Goal: Transaction & Acquisition: Purchase product/service

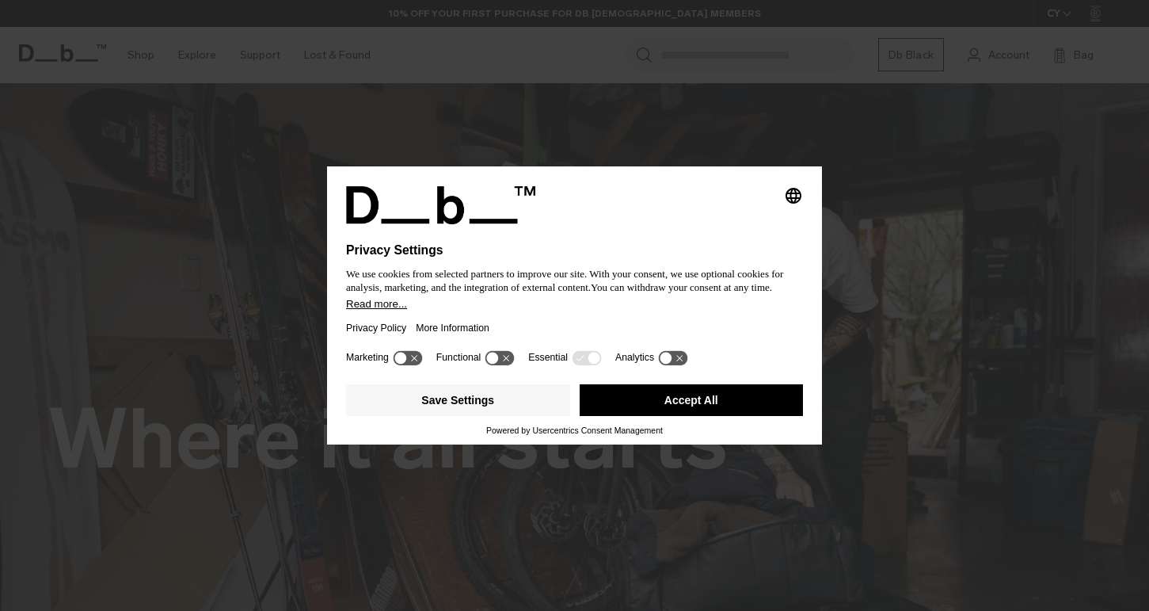
click at [683, 363] on icon at bounding box center [672, 357] width 29 height 15
click at [680, 358] on icon at bounding box center [672, 357] width 29 height 15
click at [483, 409] on button "Save Settings" at bounding box center [458, 400] width 224 height 32
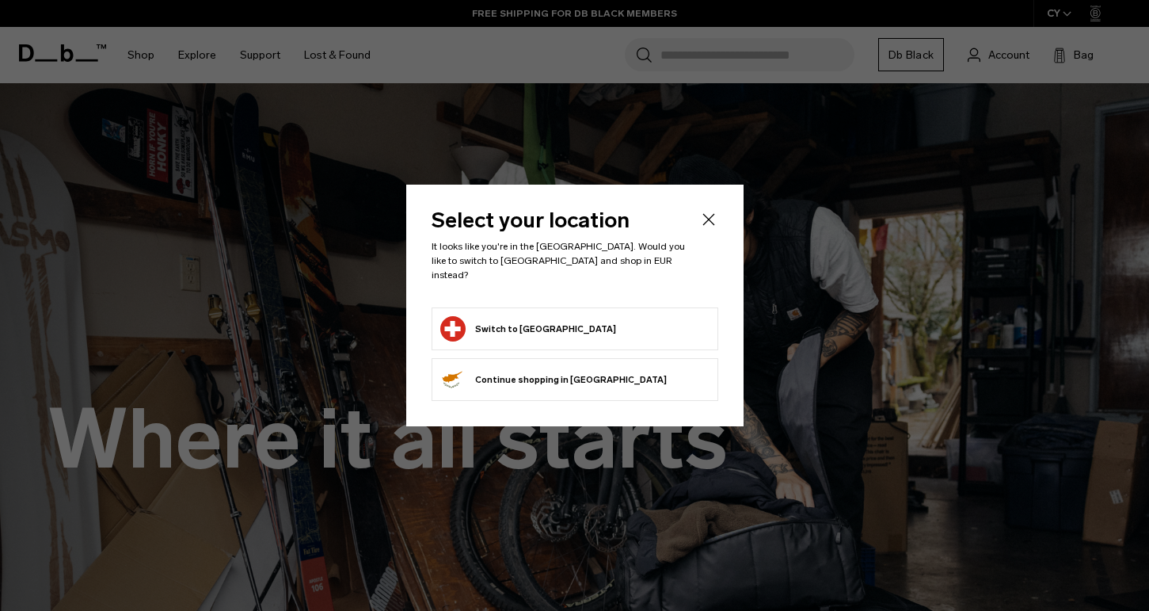
click at [706, 219] on icon "Close" at bounding box center [708, 219] width 19 height 19
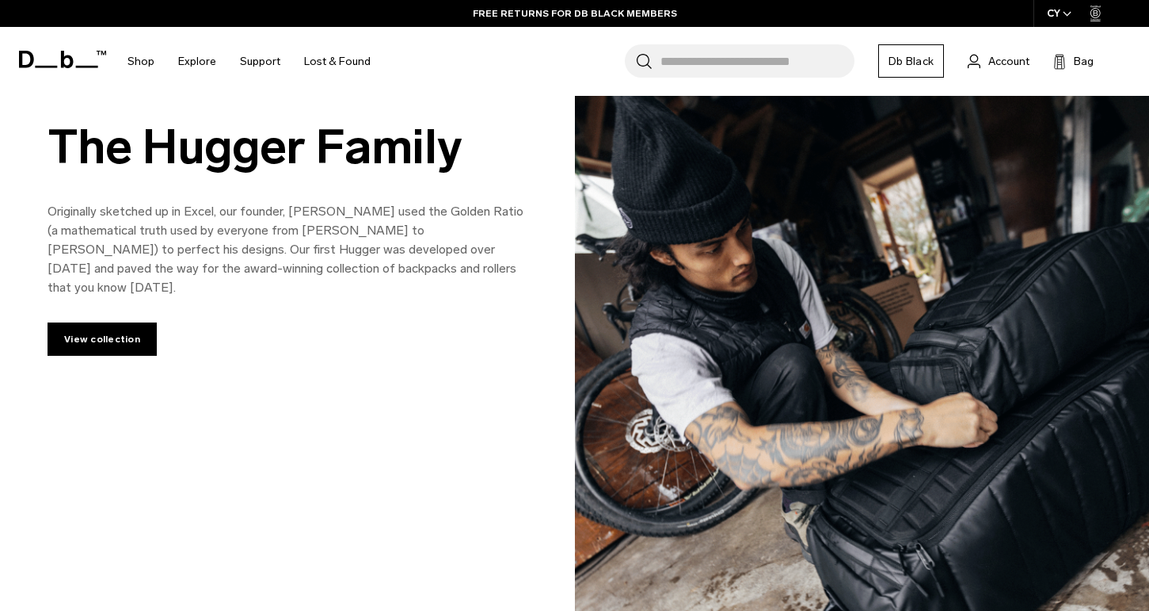
scroll to position [782, 0]
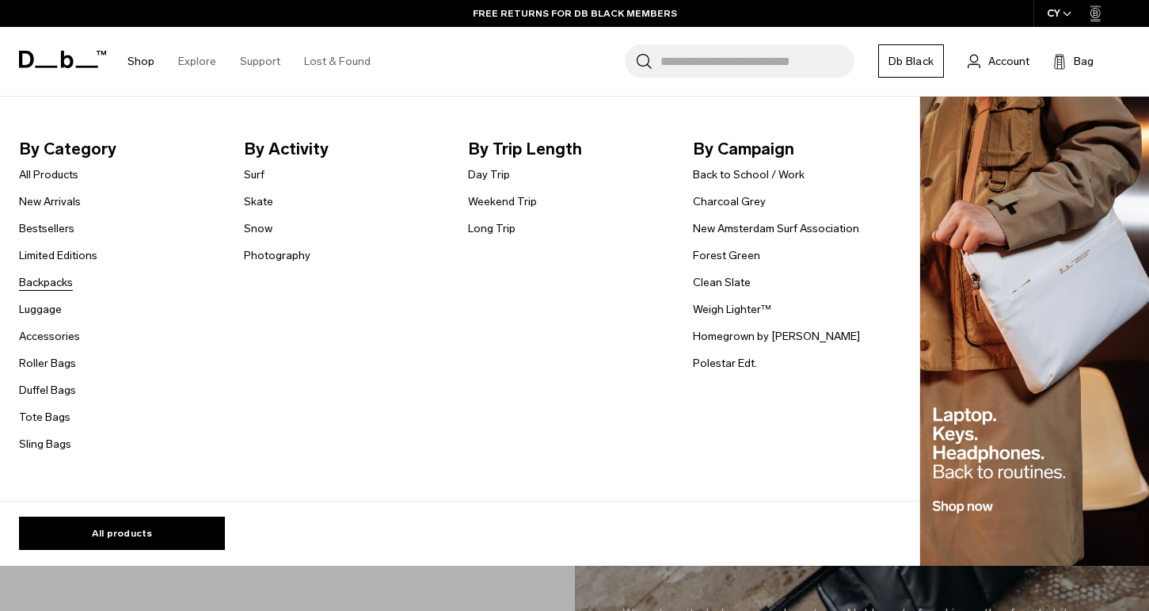
click at [48, 276] on link "Backpacks" at bounding box center [46, 282] width 54 height 17
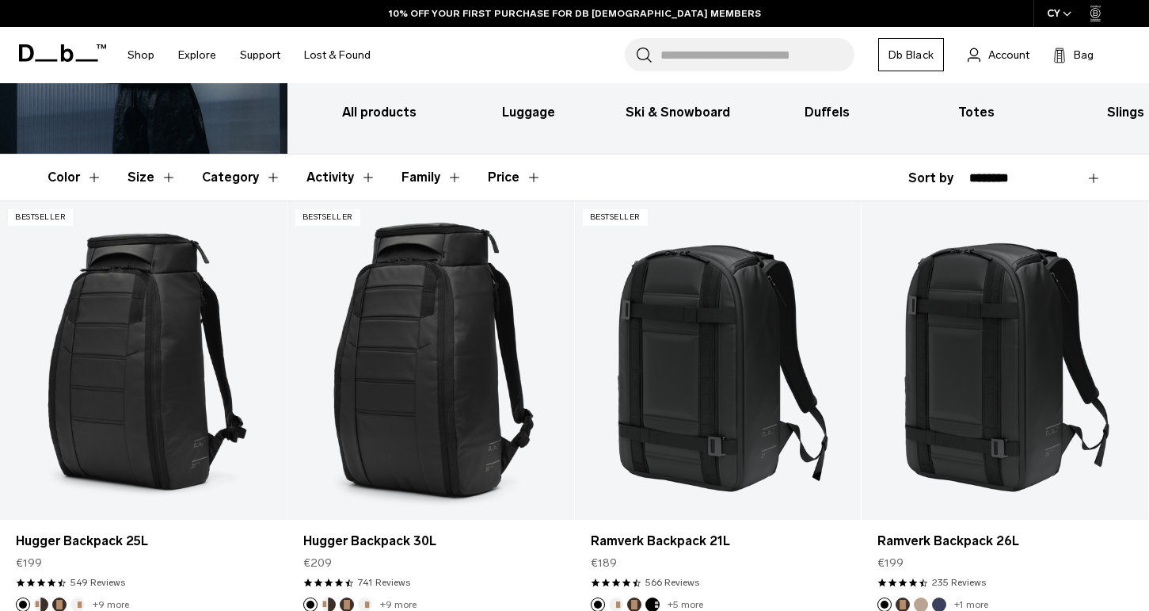
scroll to position [213, 0]
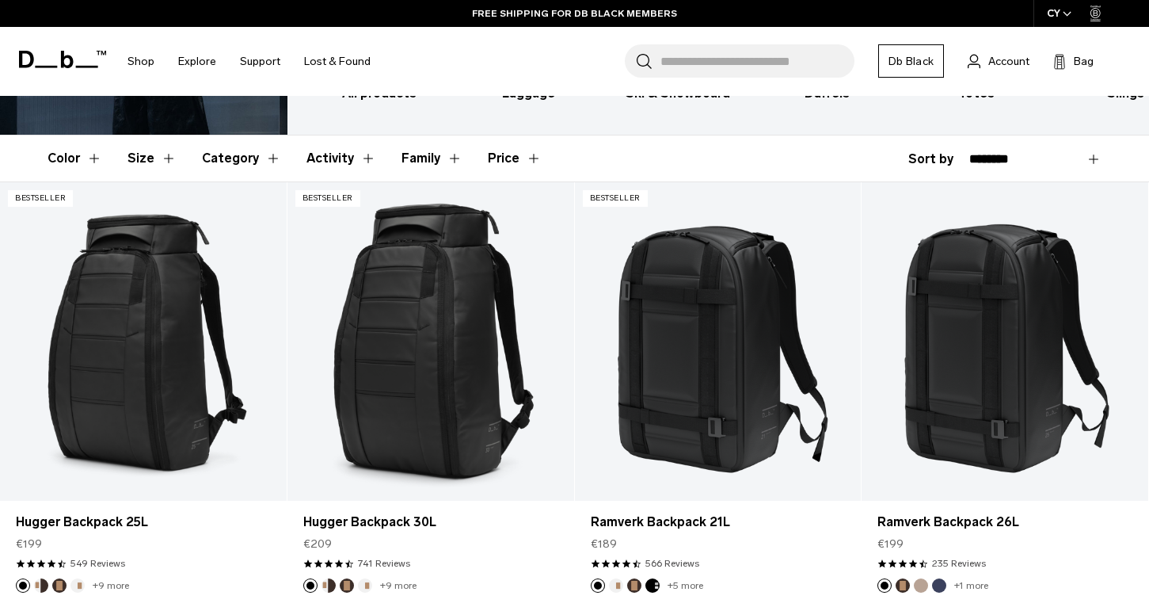
click at [152, 162] on button "Size" at bounding box center [152, 158] width 49 height 46
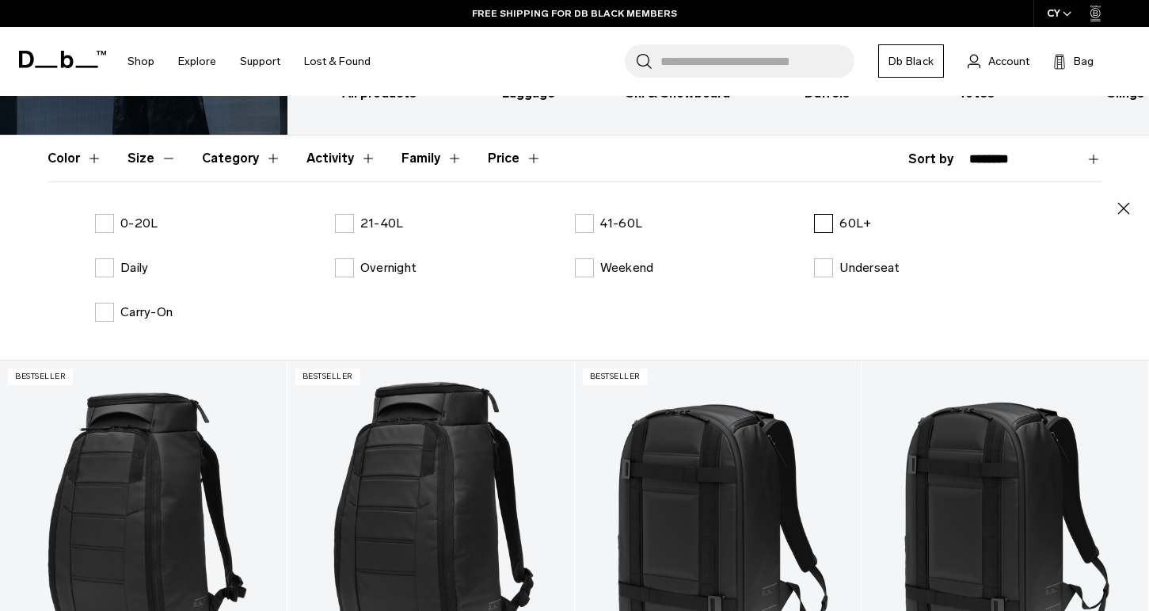
click at [827, 219] on label "60L+" at bounding box center [842, 223] width 57 height 19
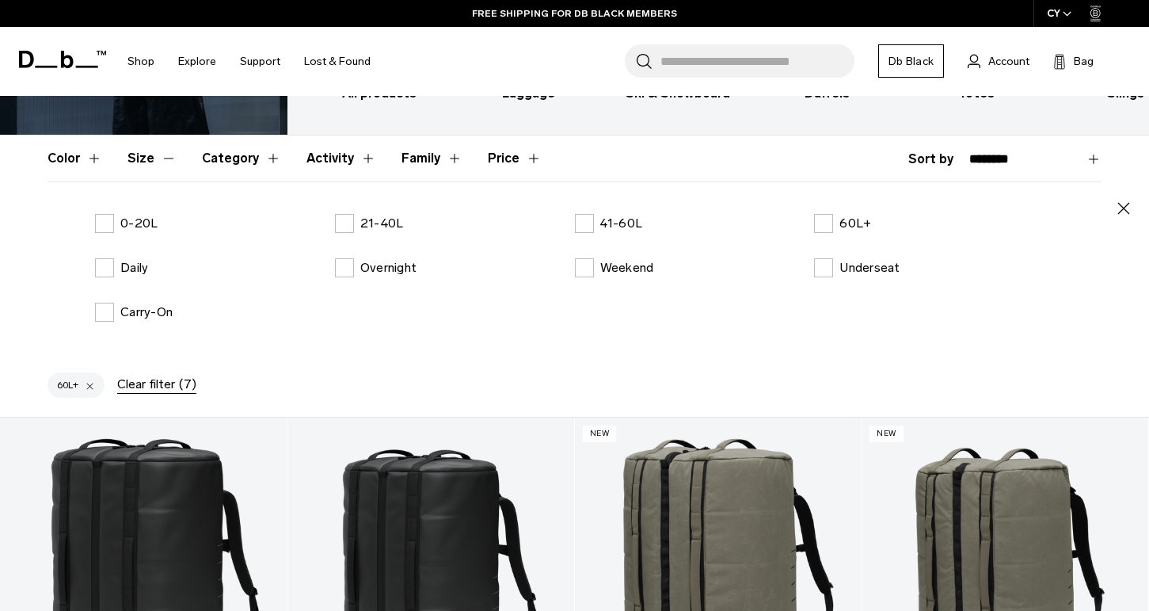
click at [796, 156] on header "Color Size Category Activity Family Price" at bounding box center [575, 158] width 1054 height 46
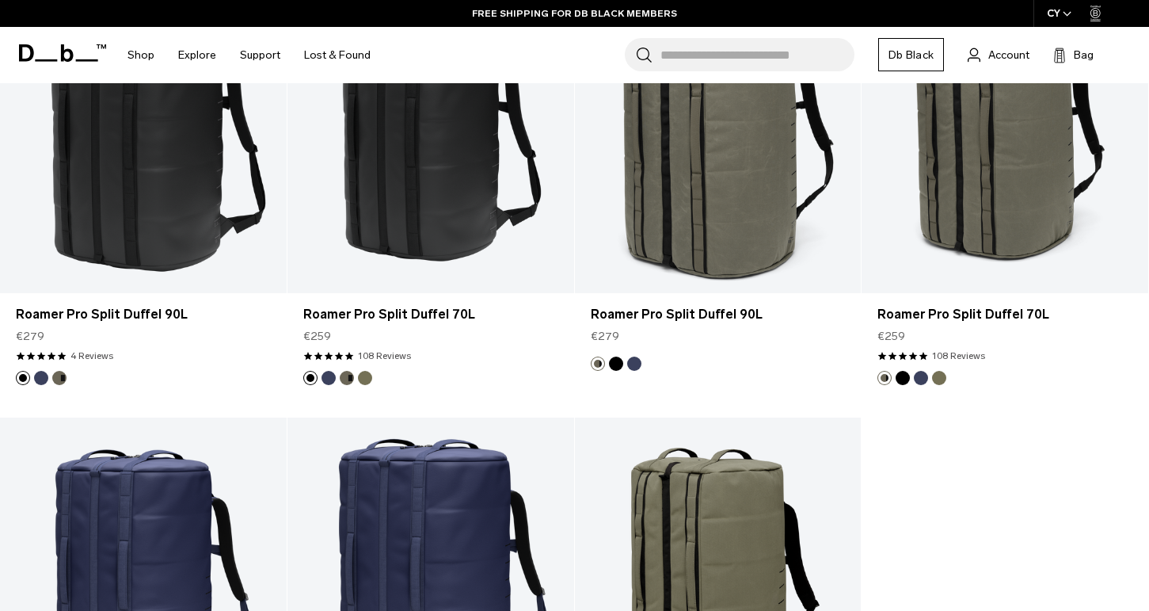
scroll to position [478, 0]
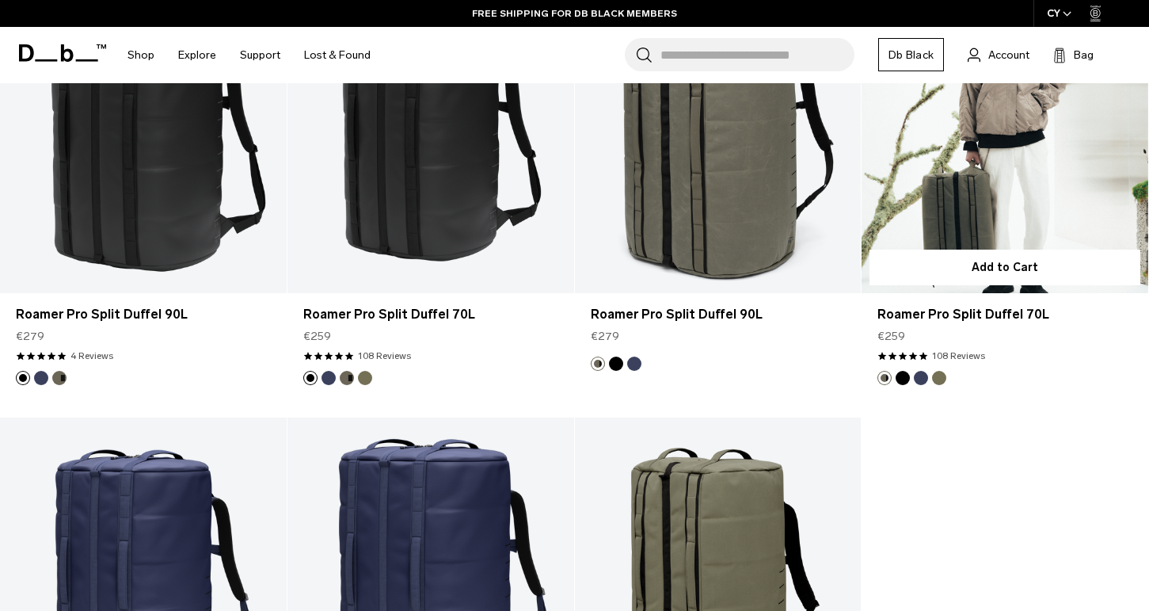
click at [999, 192] on link "Roamer Pro Split Duffel 70L" at bounding box center [1005, 134] width 287 height 318
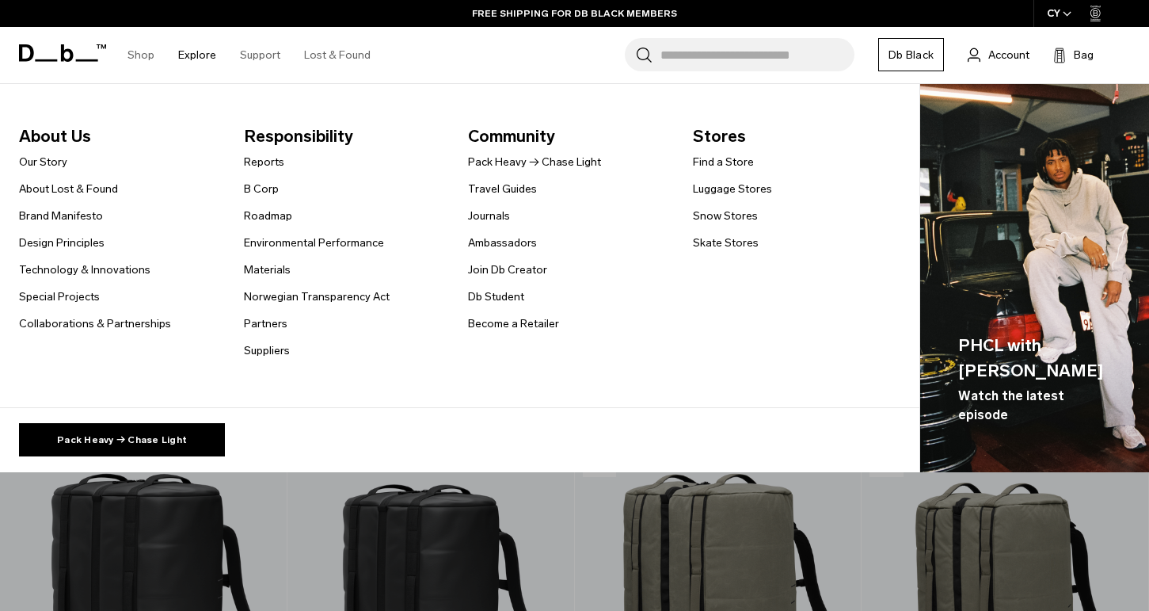
scroll to position [0, 0]
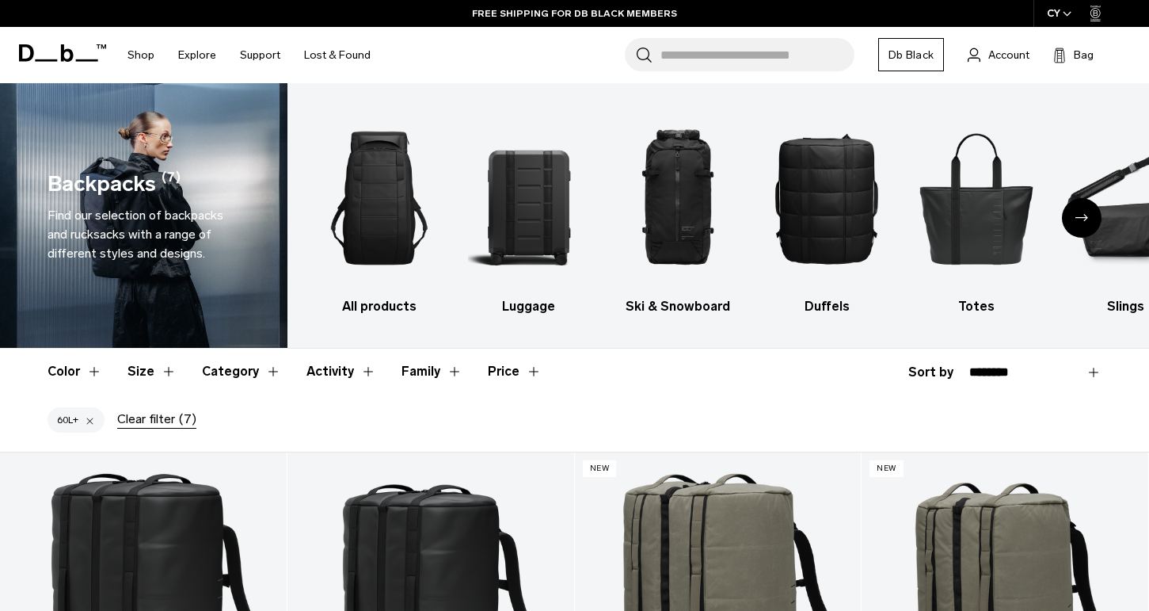
click at [154, 365] on button "Size" at bounding box center [152, 371] width 49 height 46
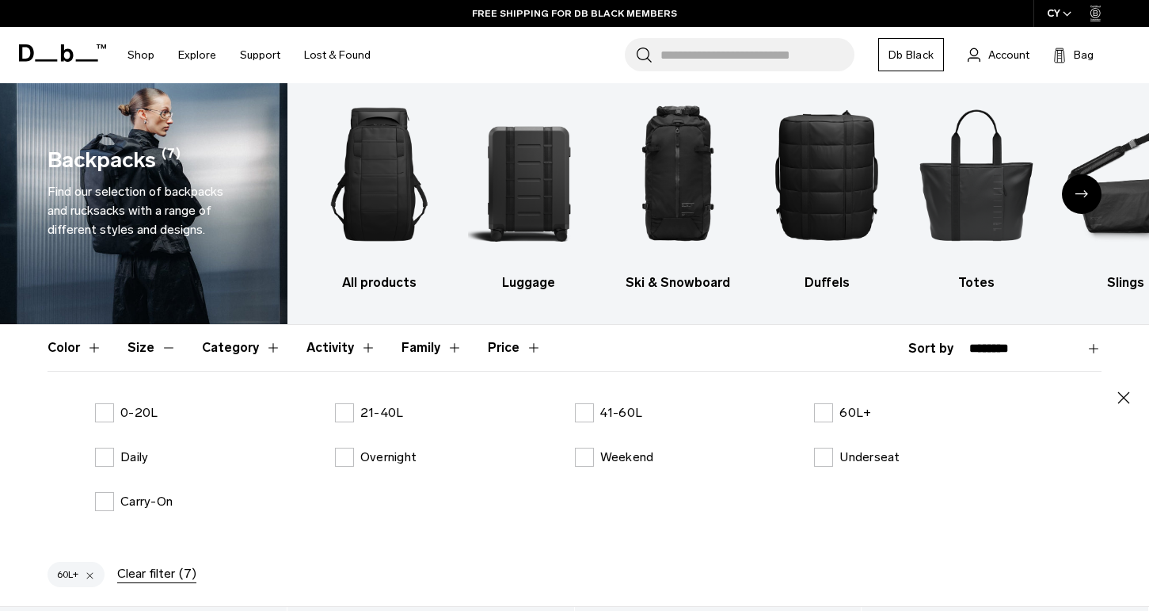
scroll to position [40, 0]
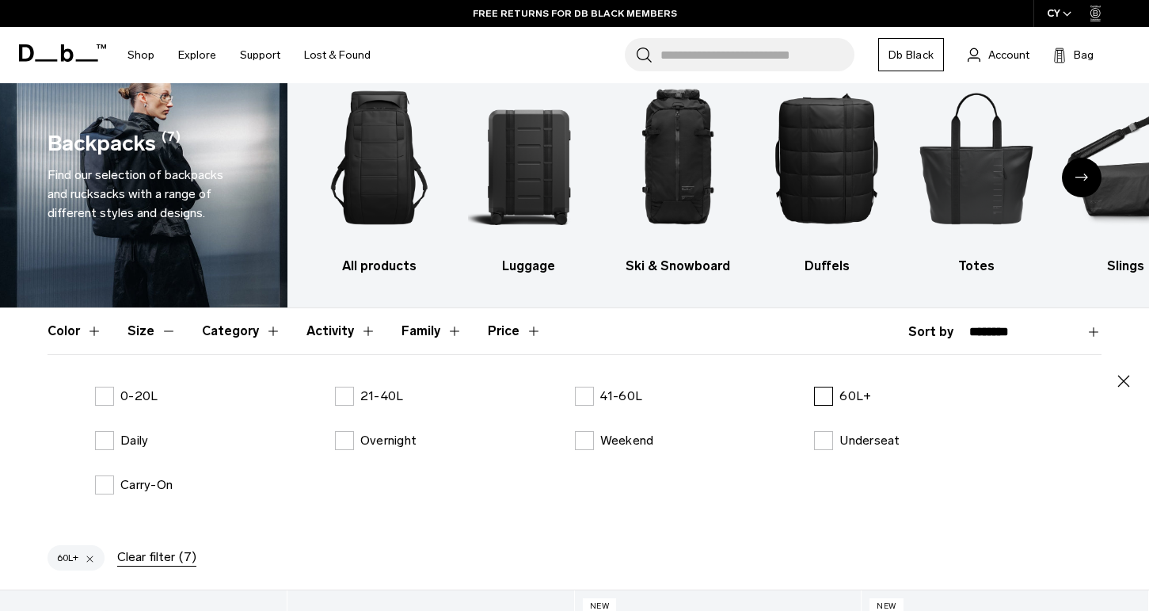
click at [823, 391] on label "60L+" at bounding box center [842, 395] width 57 height 19
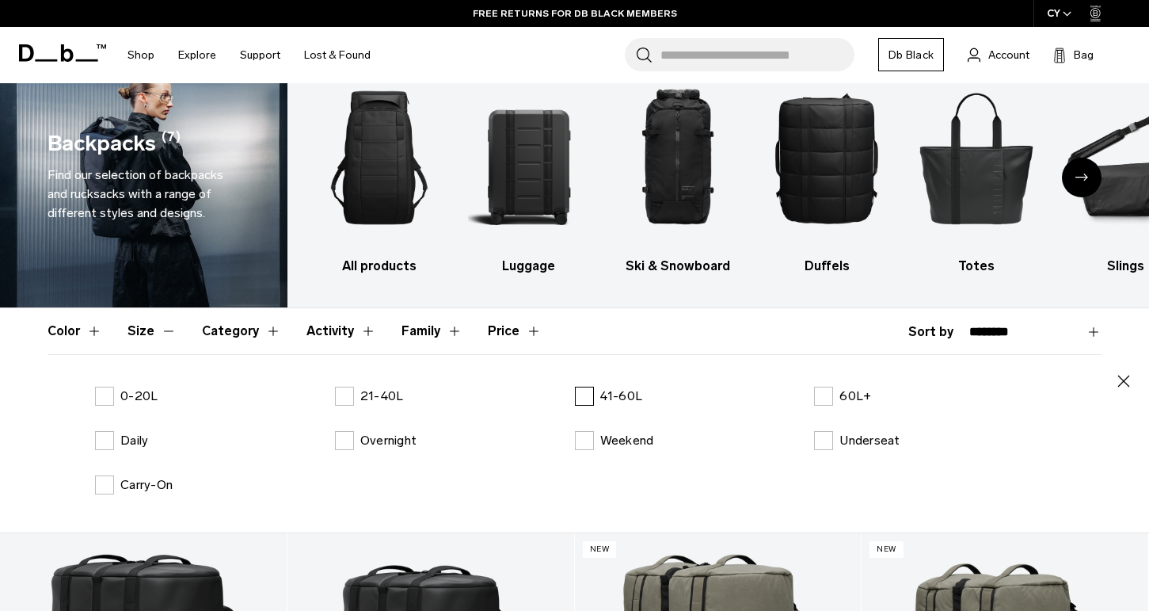
click at [583, 402] on label "41-60L" at bounding box center [609, 395] width 68 height 19
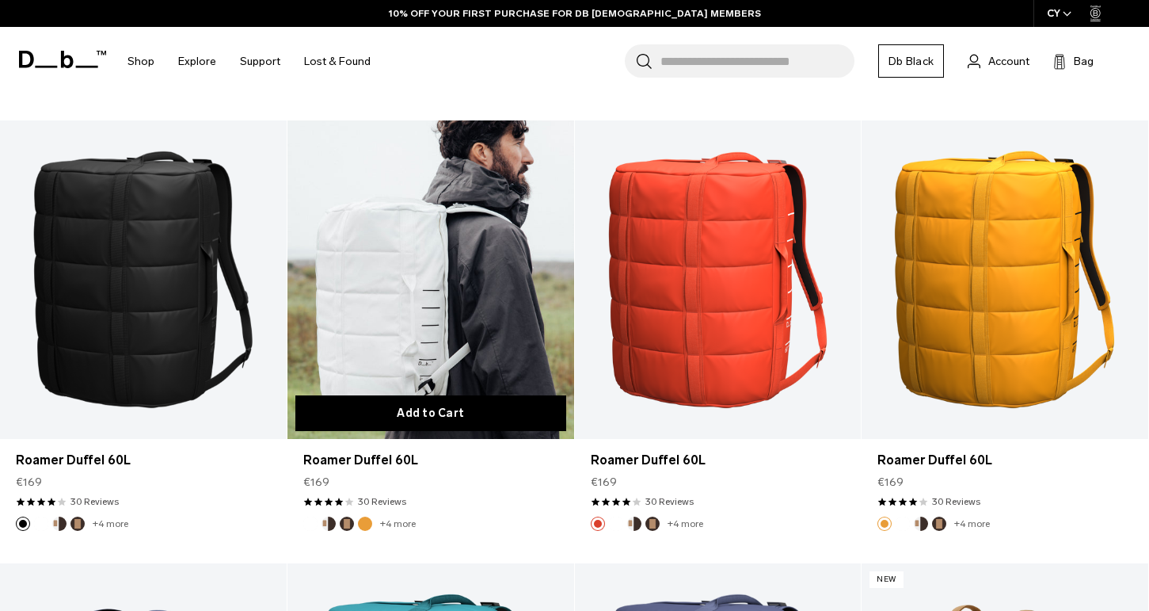
scroll to position [953, 0]
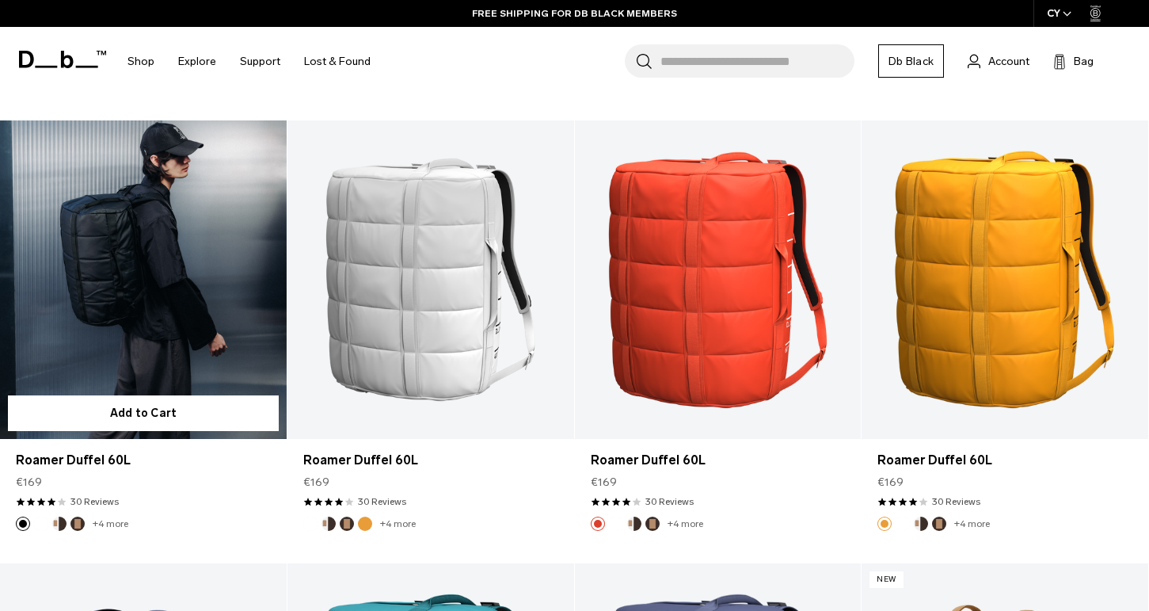
click at [183, 328] on link "Roamer Duffel 60L" at bounding box center [143, 279] width 287 height 318
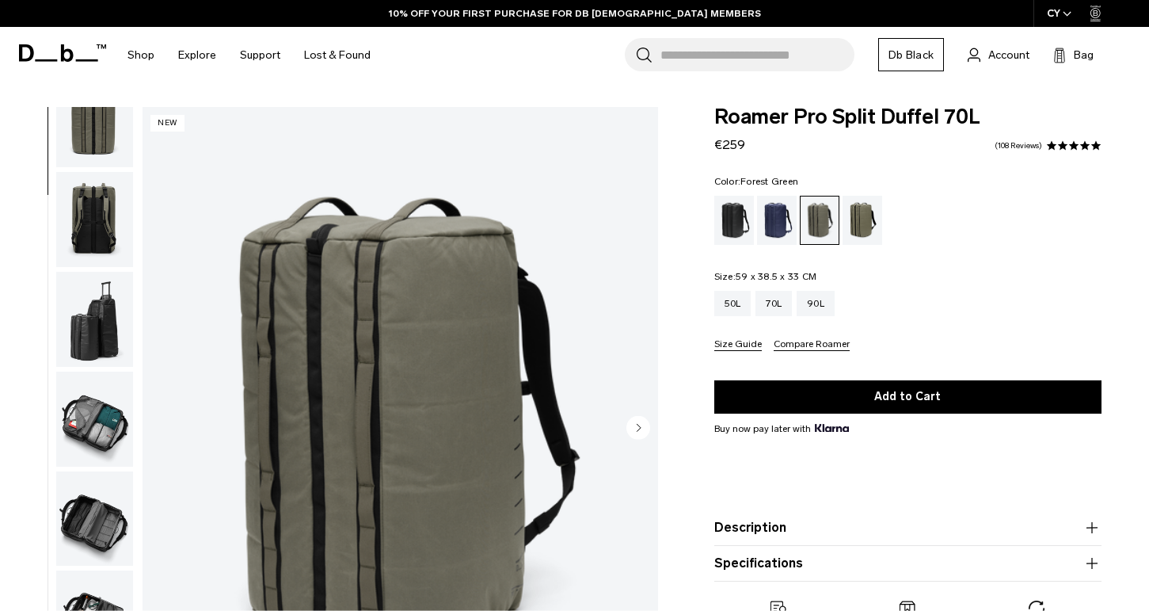
click at [86, 334] on img "button" at bounding box center [94, 319] width 77 height 95
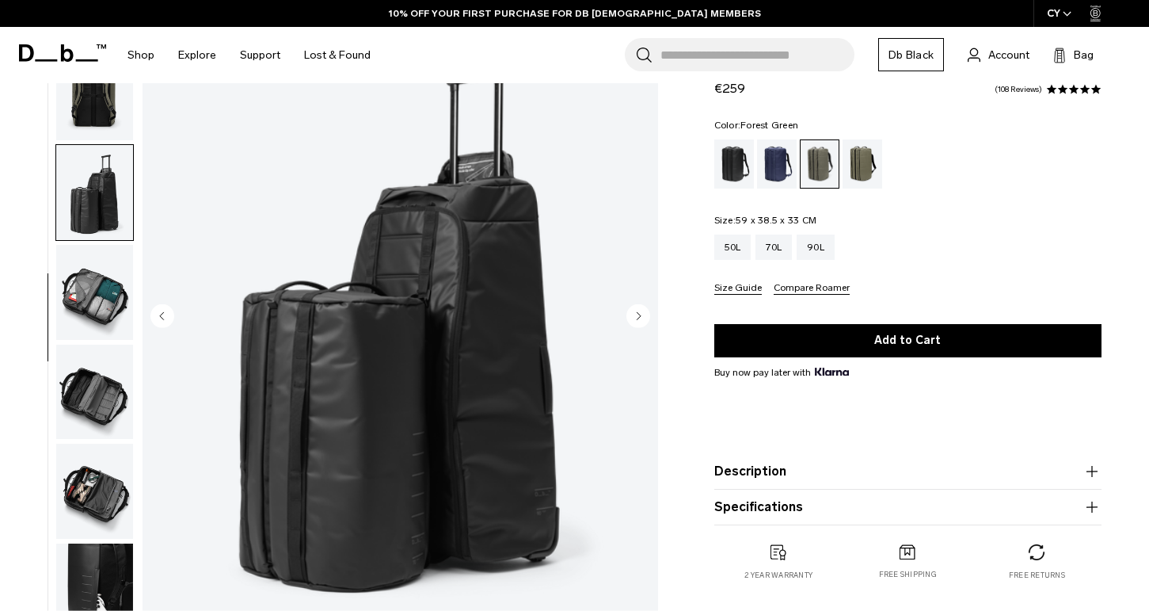
scroll to position [113, 0]
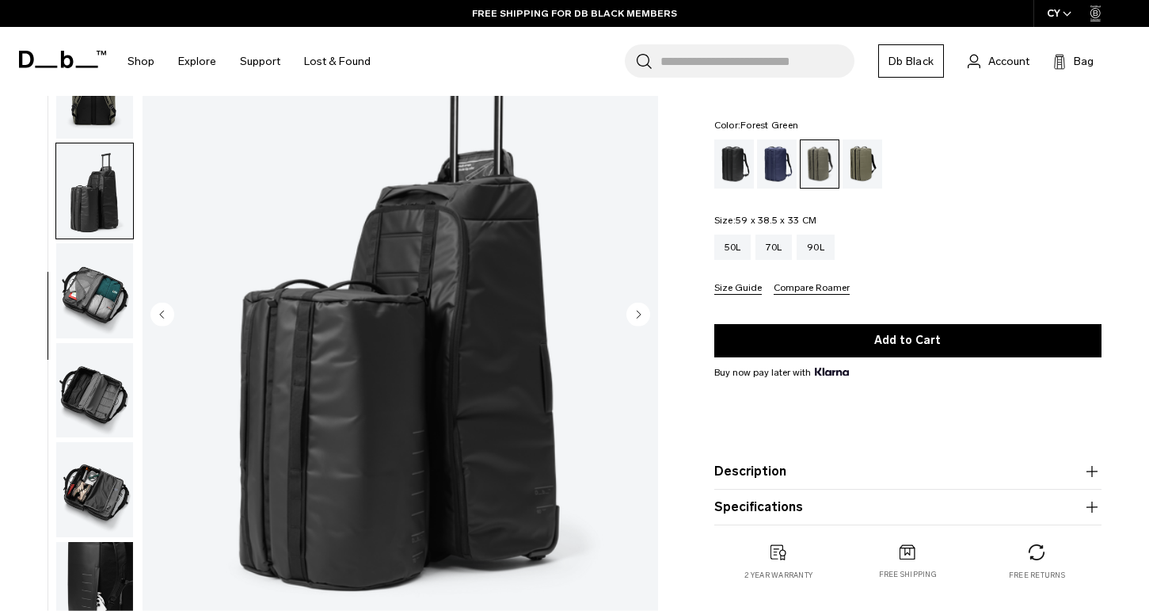
click at [101, 303] on img "button" at bounding box center [94, 290] width 77 height 95
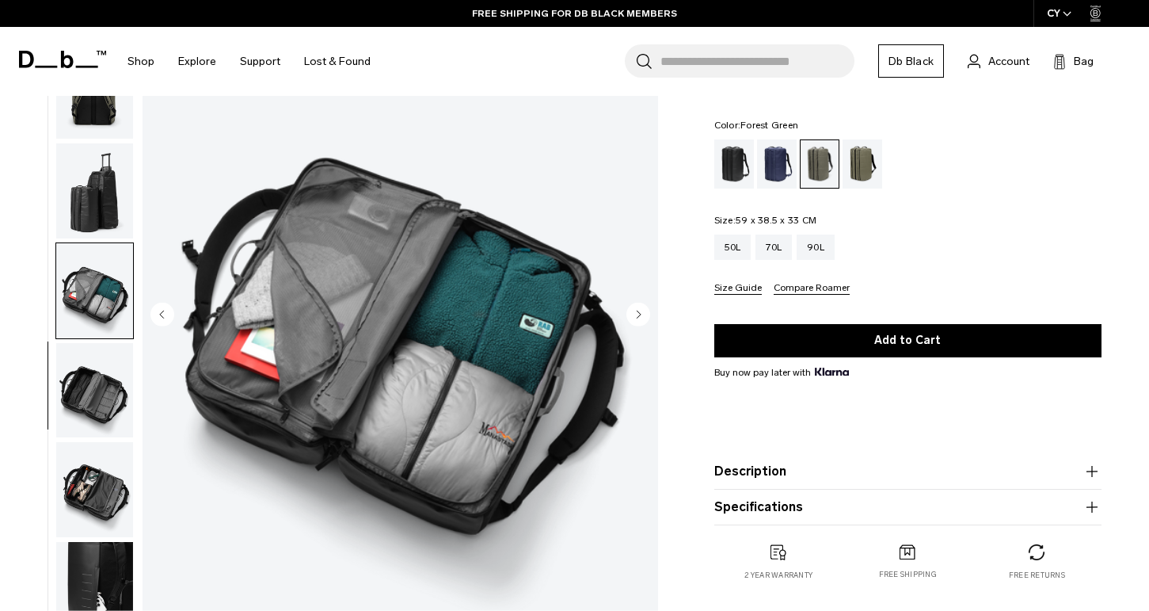
click at [105, 373] on img "button" at bounding box center [94, 390] width 77 height 95
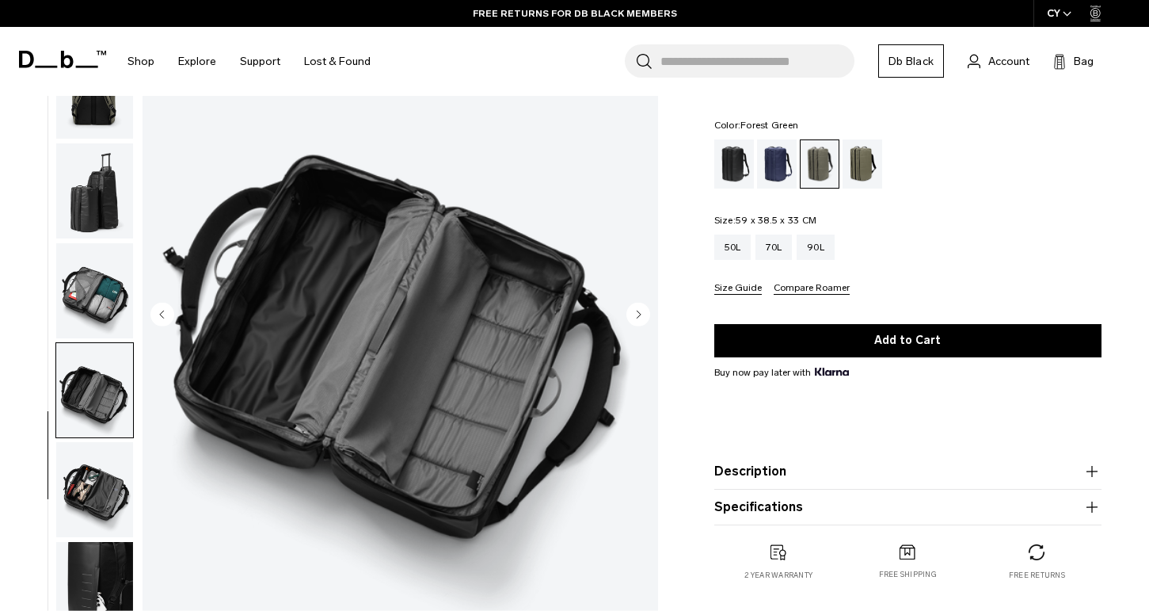
click at [96, 459] on img "button" at bounding box center [94, 489] width 77 height 95
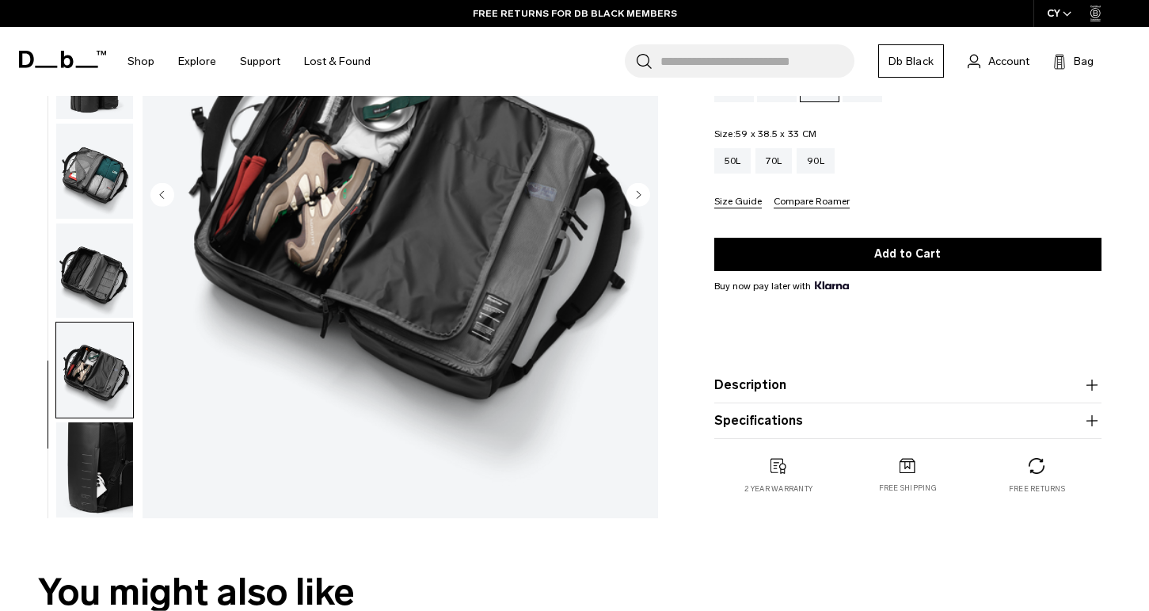
scroll to position [246, 0]
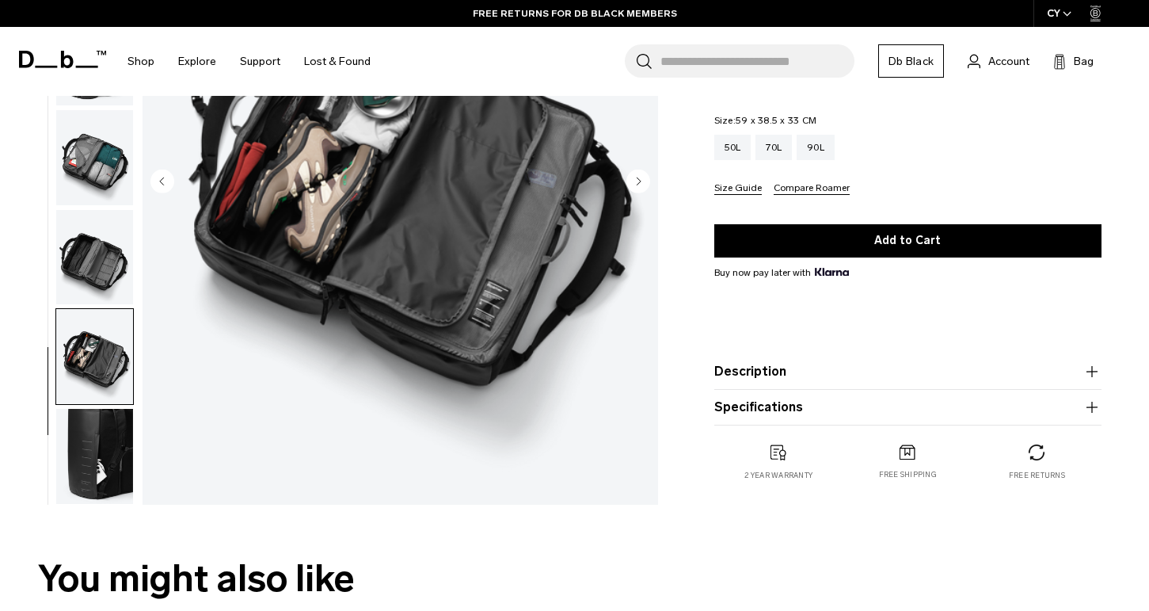
click at [96, 459] on img "button" at bounding box center [94, 456] width 77 height 95
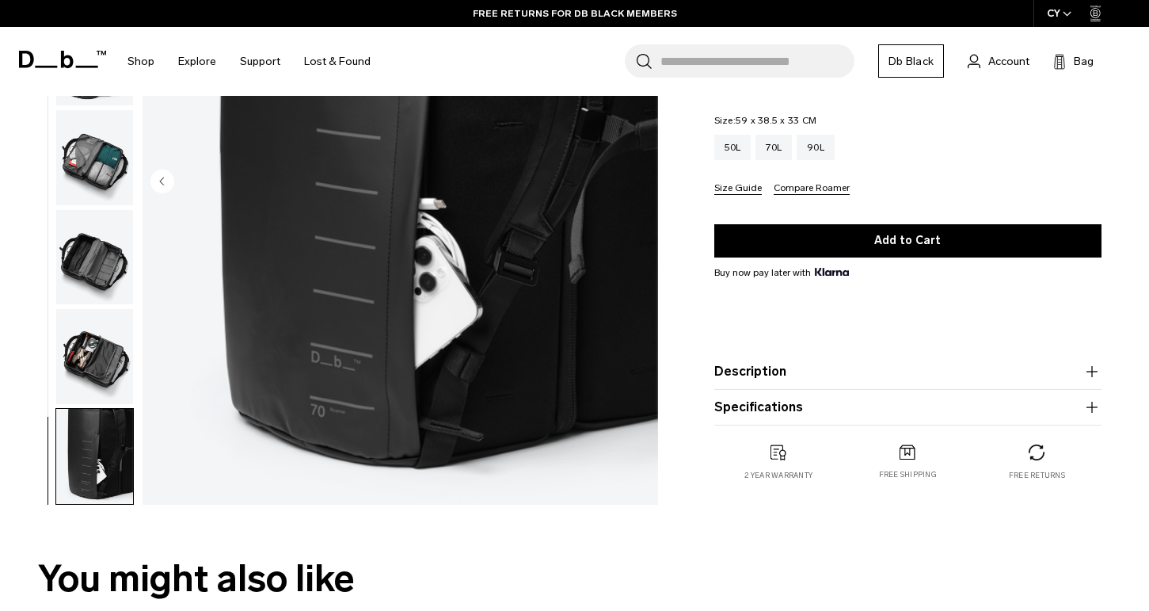
click at [89, 379] on img "button" at bounding box center [94, 356] width 77 height 95
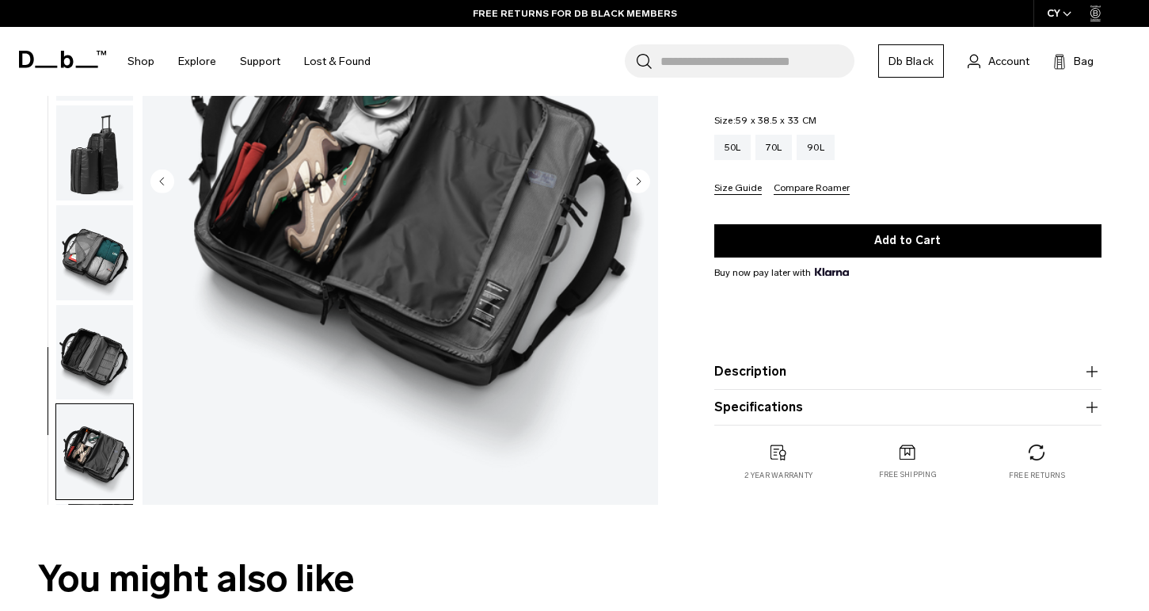
click at [104, 337] on img "button" at bounding box center [94, 352] width 77 height 95
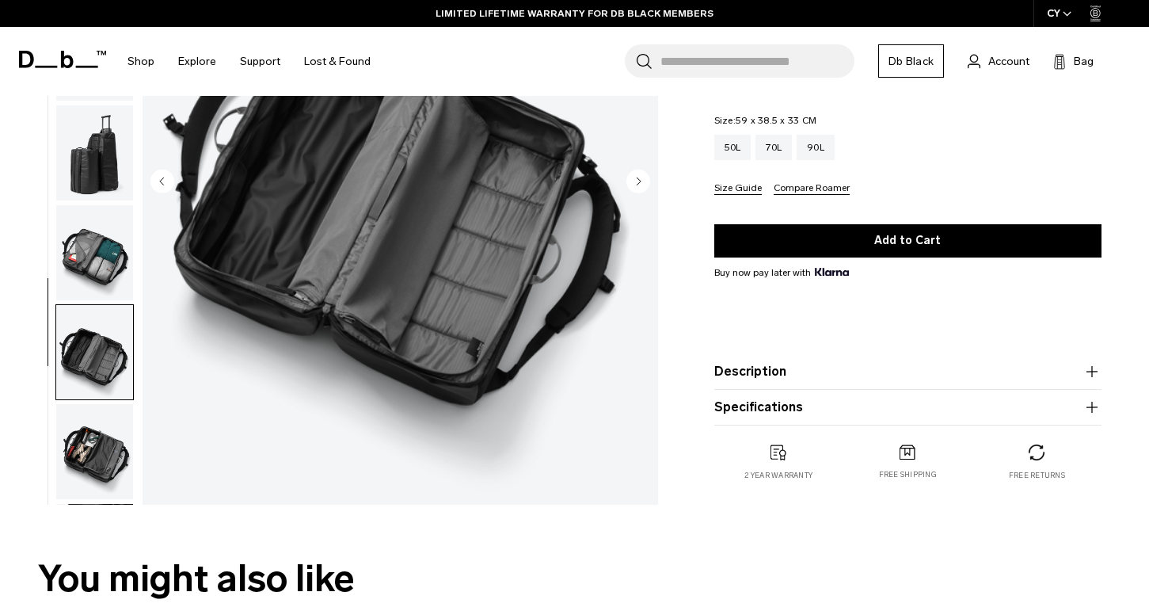
scroll to position [146, 0]
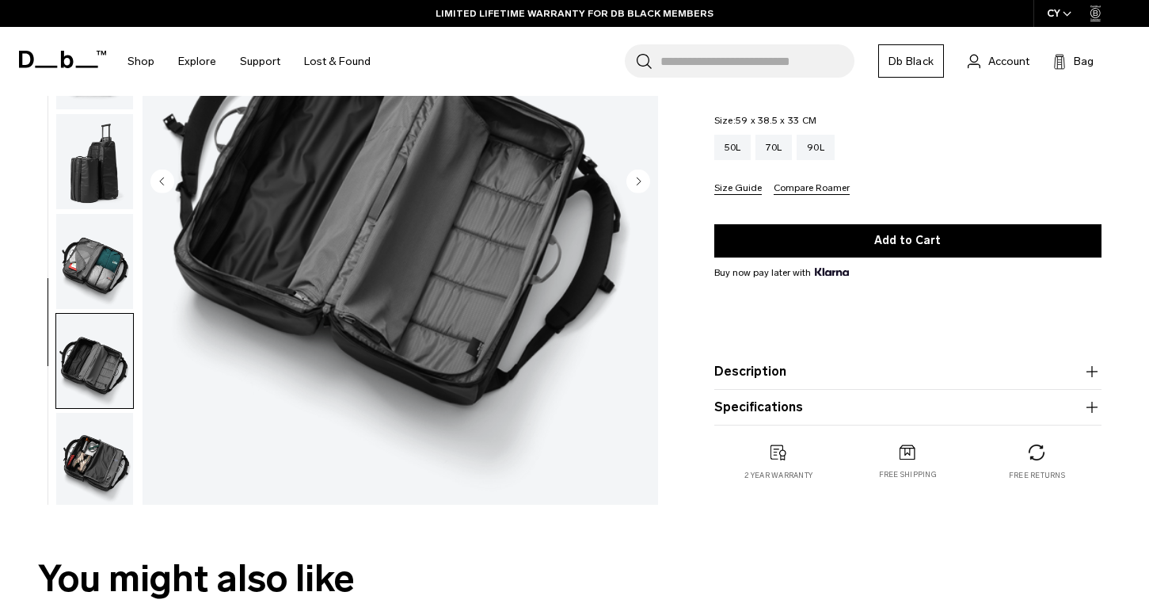
click at [100, 283] on img "button" at bounding box center [94, 261] width 77 height 95
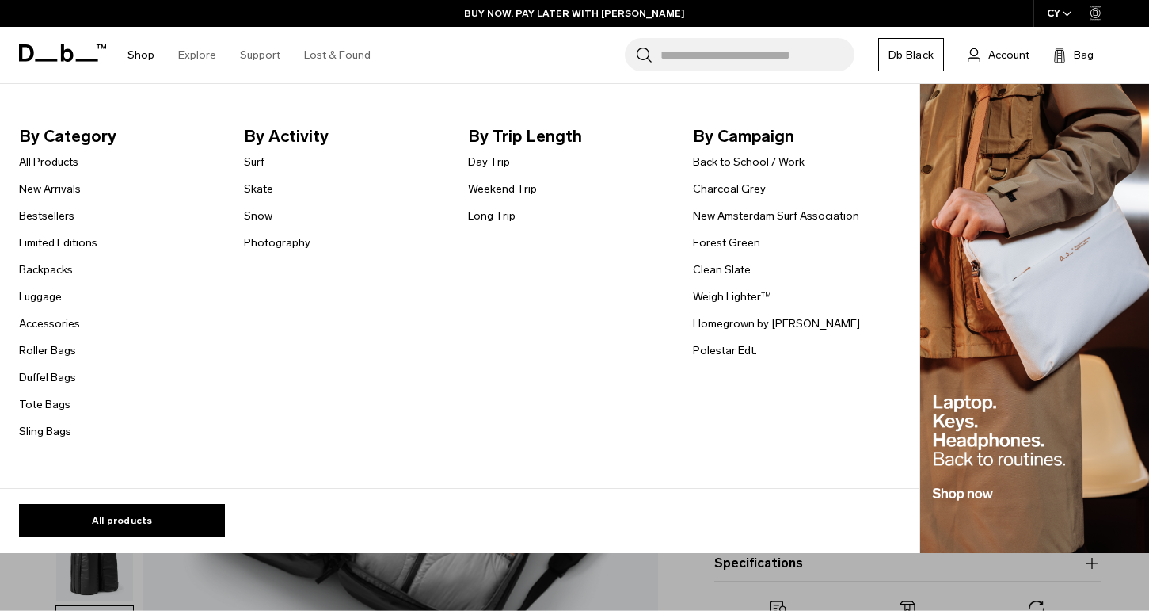
scroll to position [0, 0]
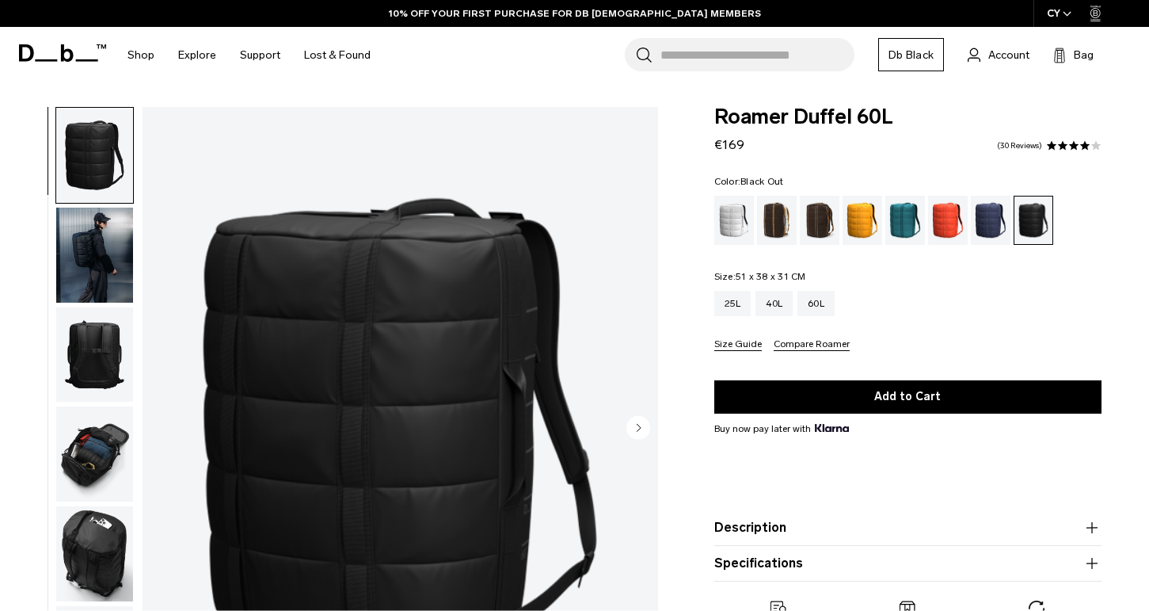
click at [115, 252] on img "button" at bounding box center [94, 254] width 77 height 95
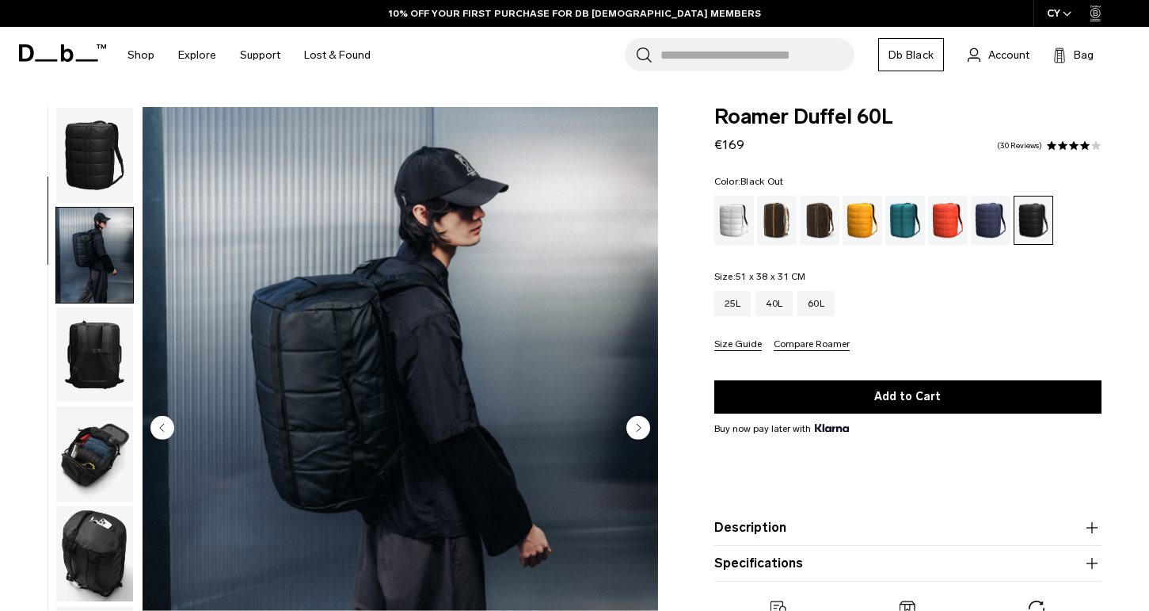
scroll to position [101, 0]
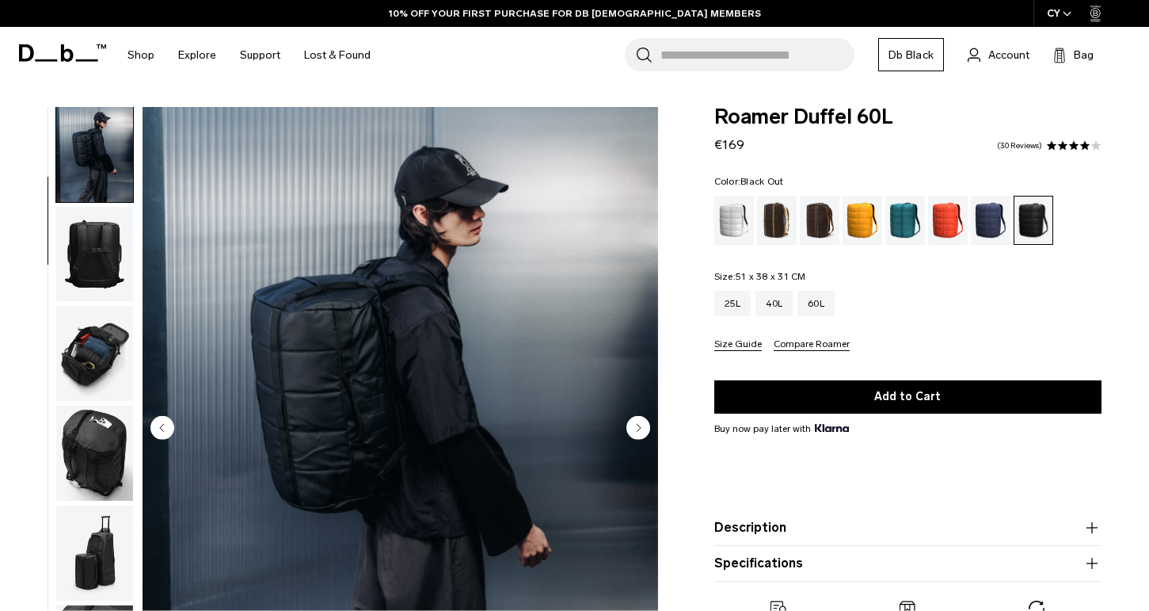
click at [104, 277] on img "button" at bounding box center [94, 254] width 77 height 95
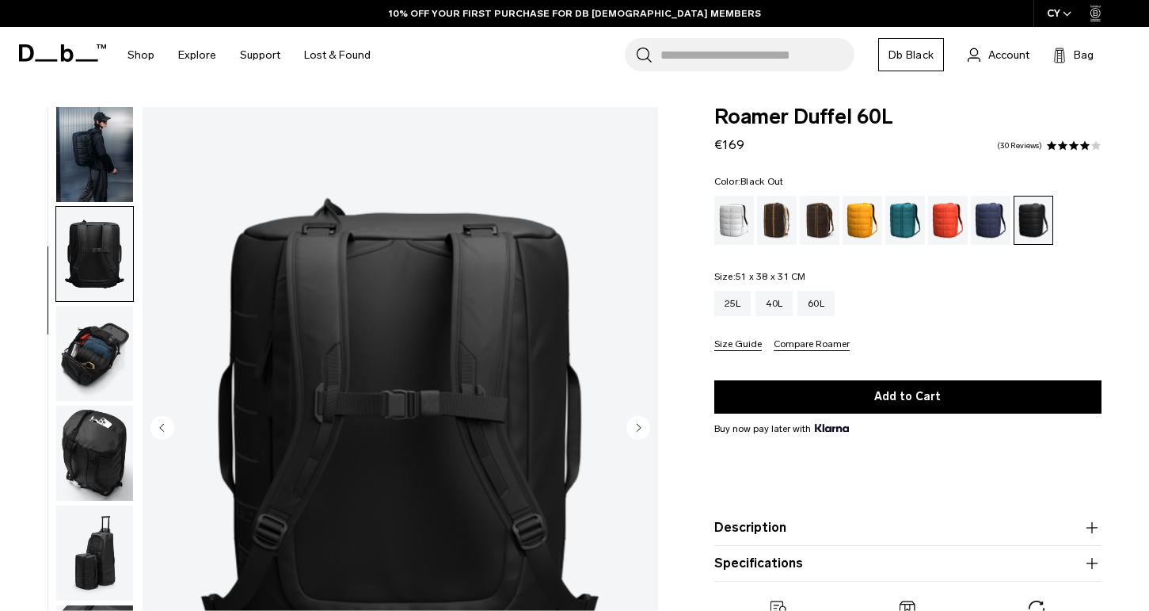
scroll to position [202, 0]
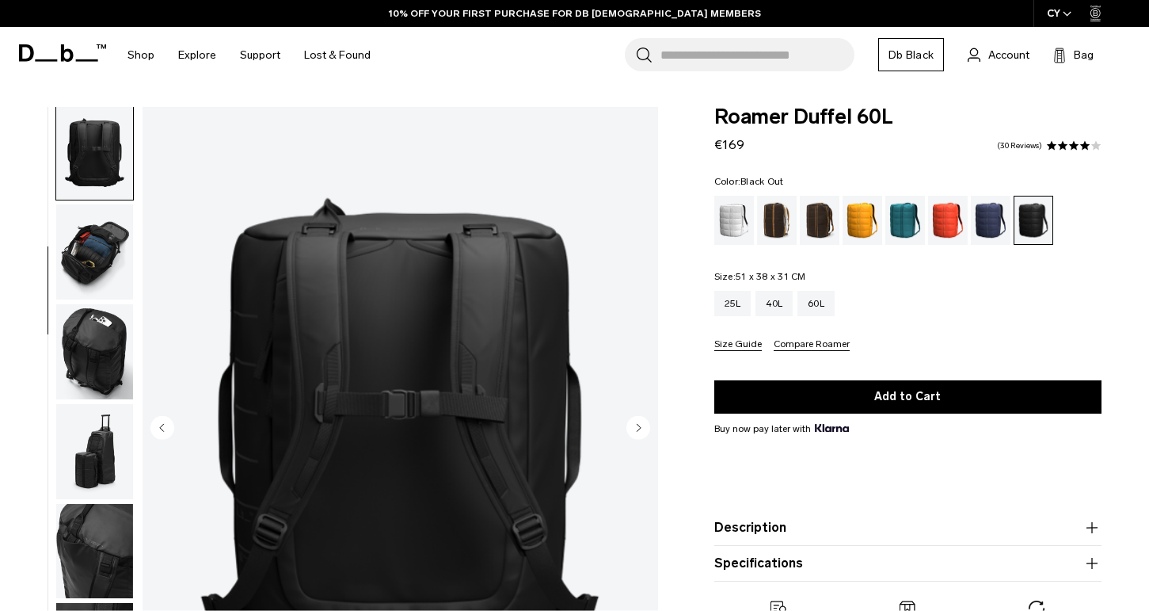
click at [103, 287] on img "button" at bounding box center [94, 251] width 77 height 95
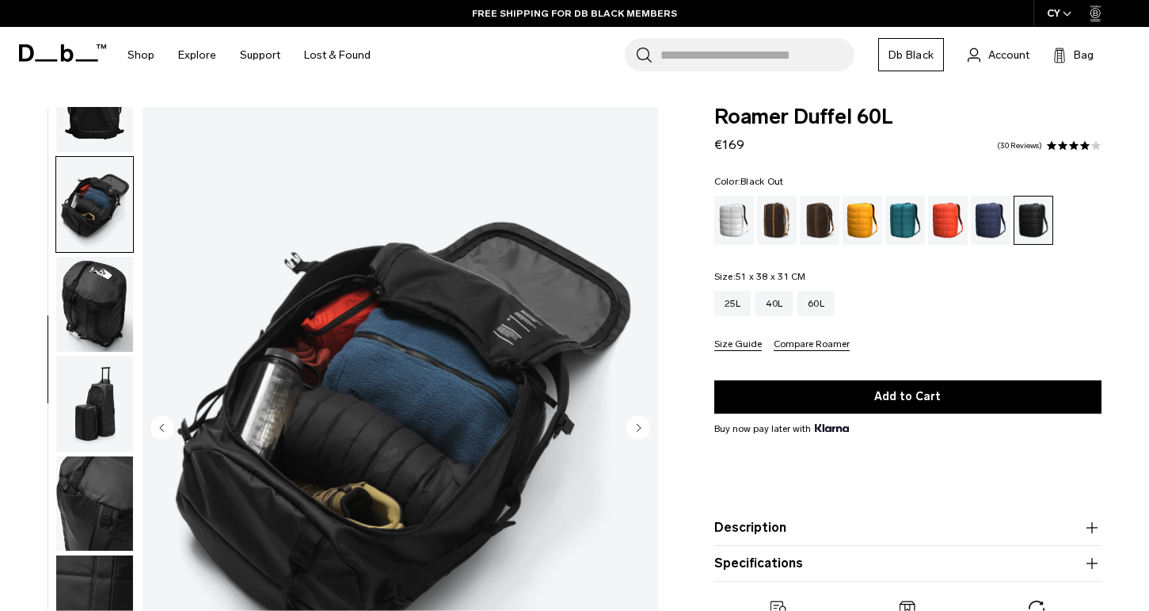
click at [103, 287] on img "button" at bounding box center [94, 304] width 77 height 95
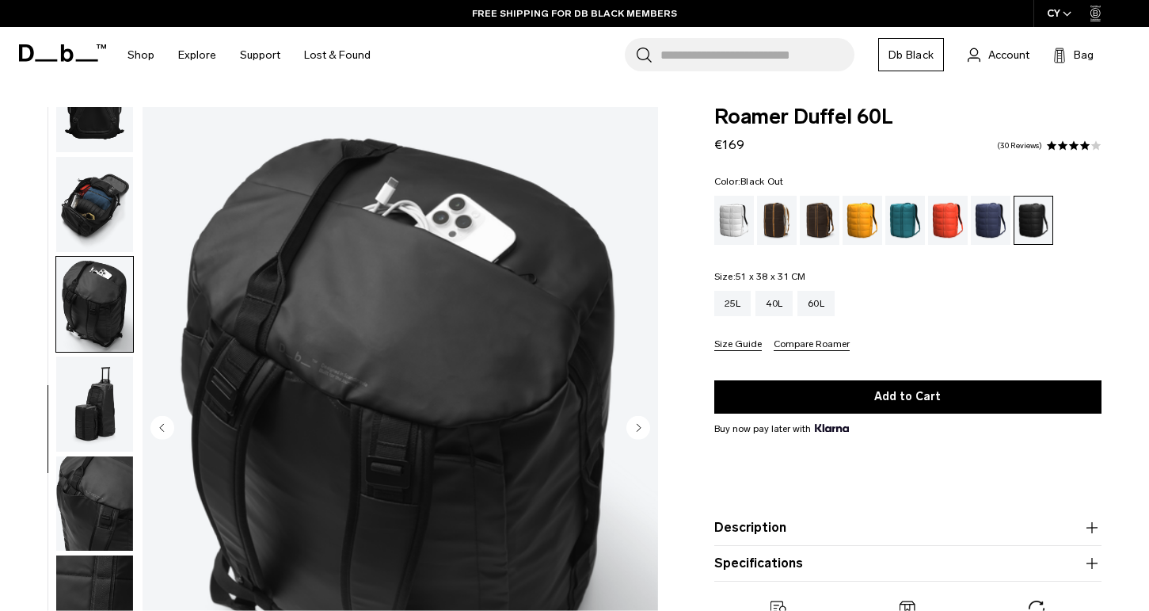
click at [97, 378] on img "button" at bounding box center [94, 403] width 77 height 95
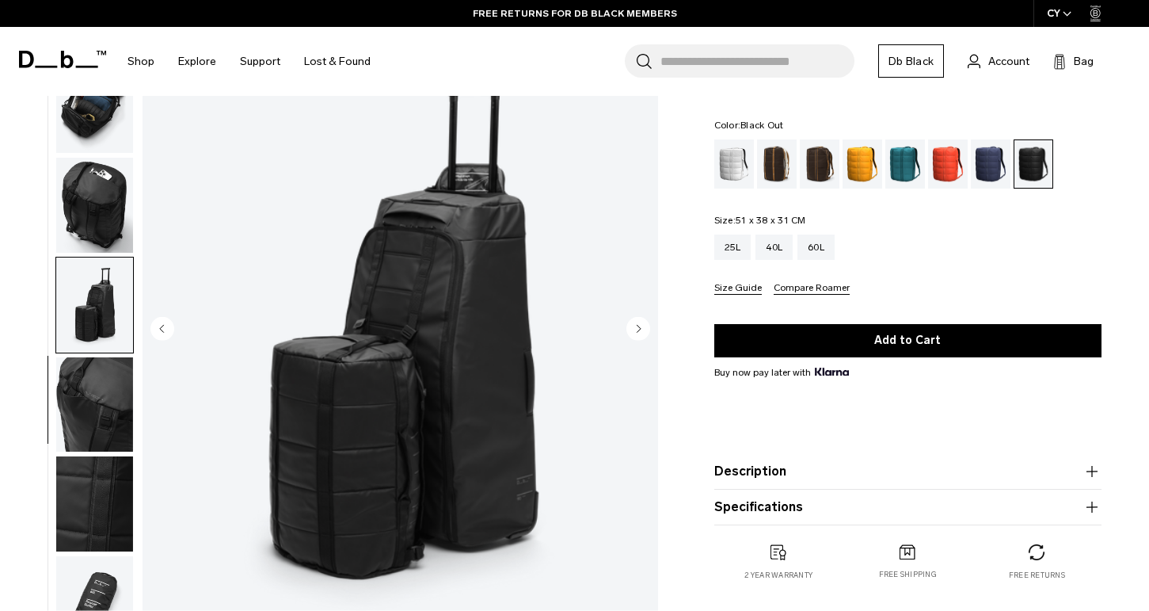
scroll to position [101, 0]
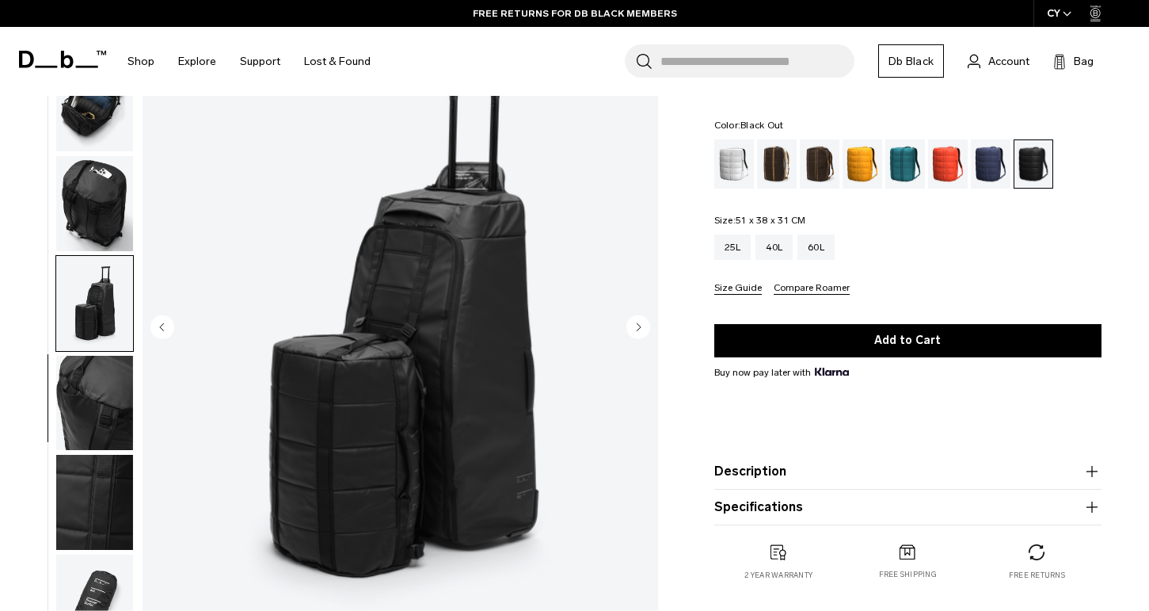
click at [96, 393] on img "button" at bounding box center [94, 403] width 77 height 95
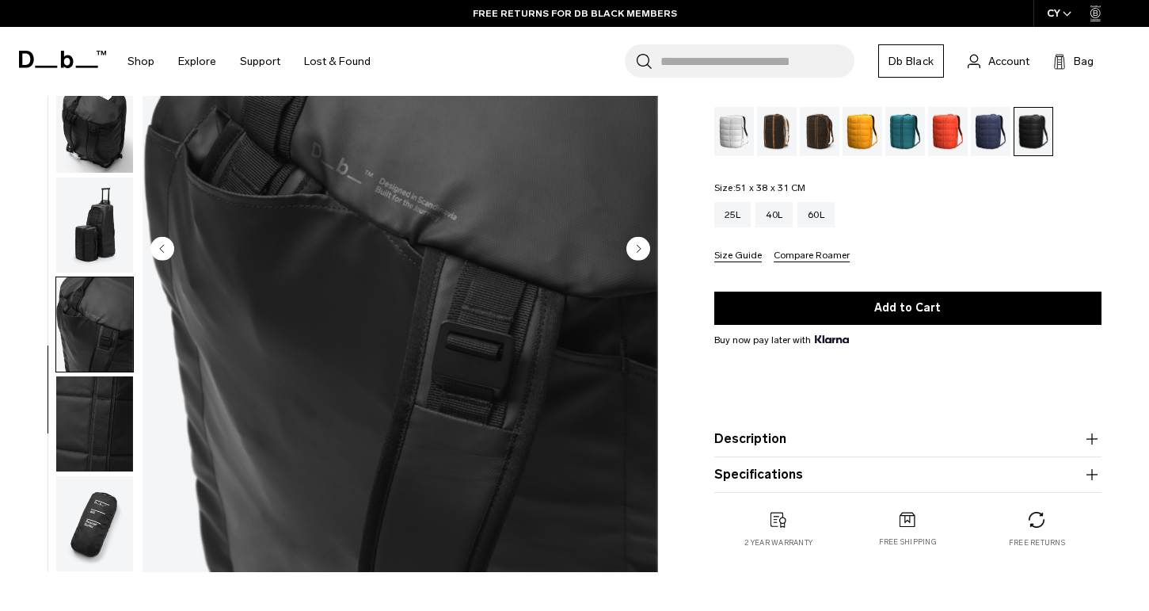
scroll to position [183, 0]
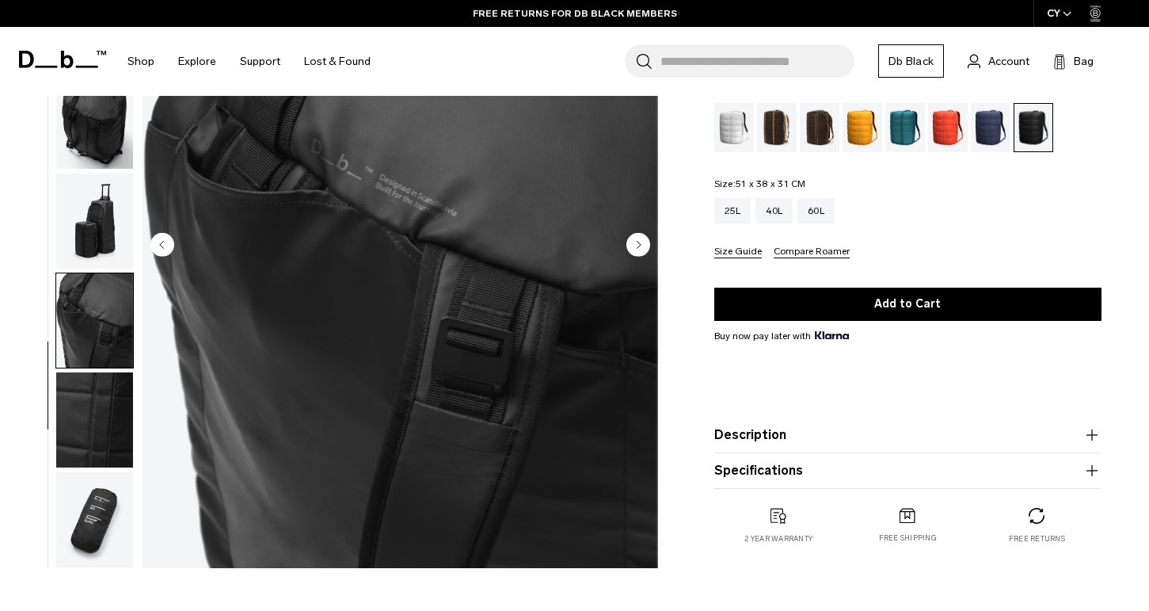
click at [96, 393] on img "button" at bounding box center [94, 419] width 77 height 95
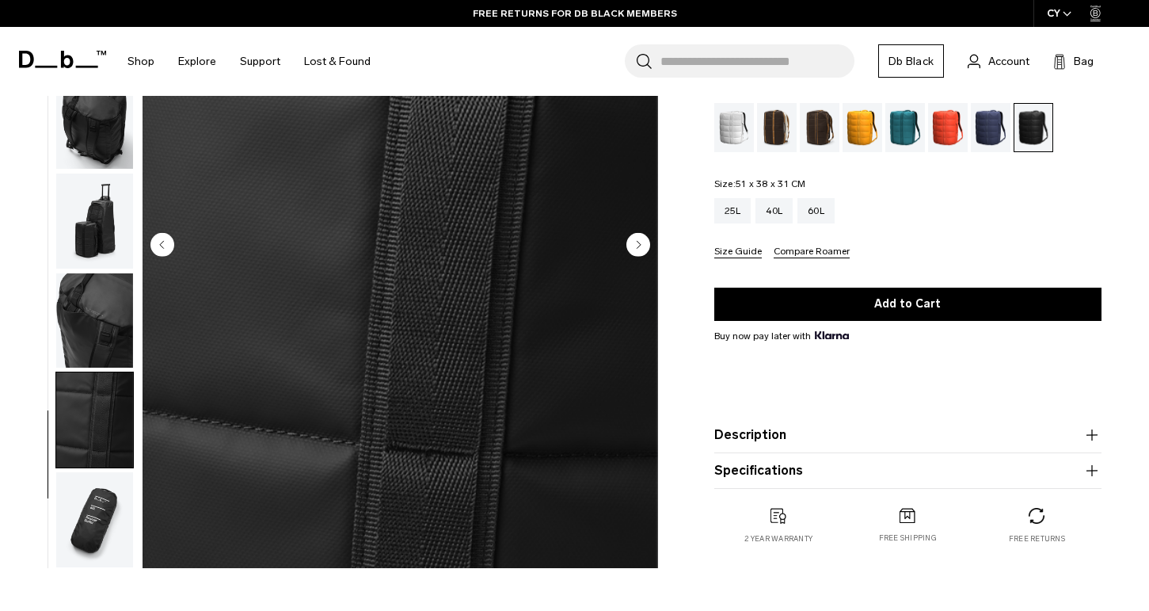
scroll to position [287, 0]
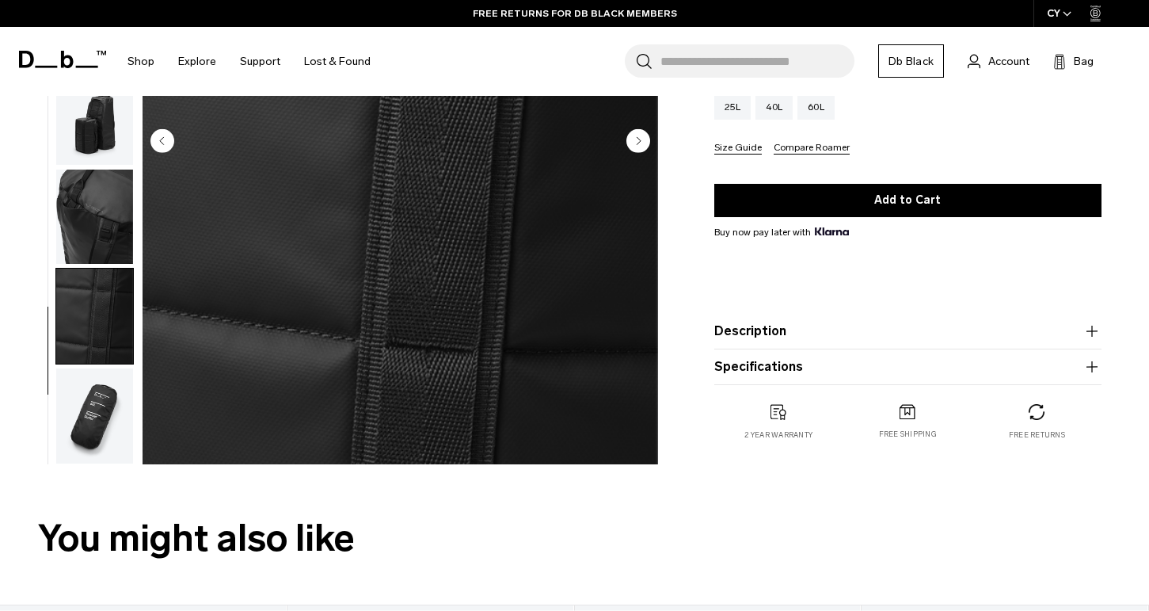
click at [96, 393] on img "button" at bounding box center [94, 415] width 77 height 95
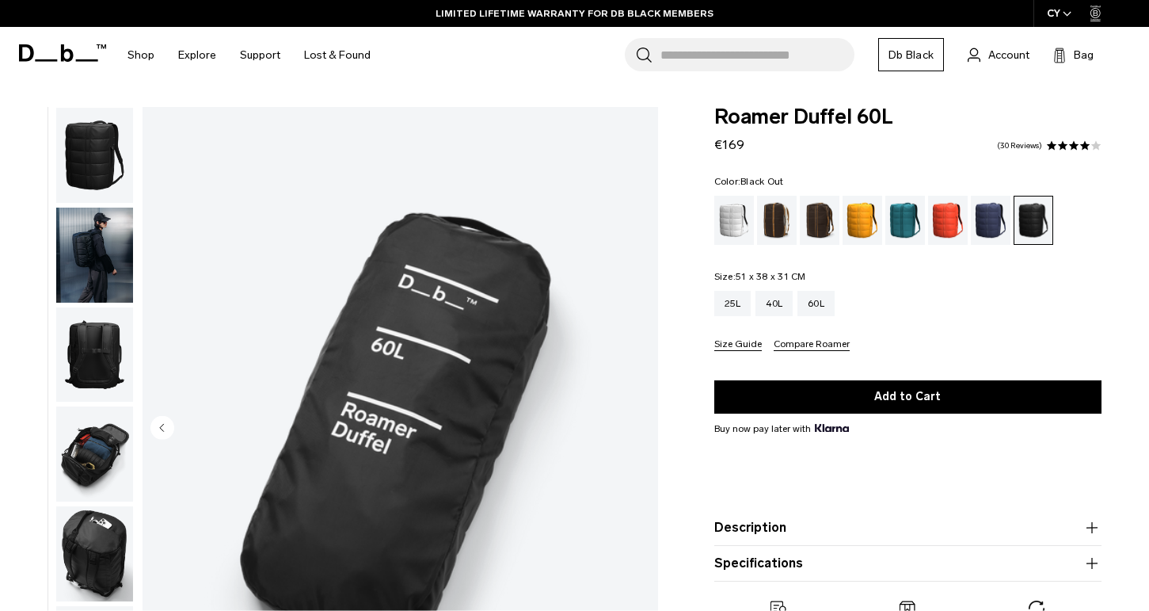
scroll to position [0, 0]
click at [97, 156] on img "button" at bounding box center [94, 155] width 77 height 95
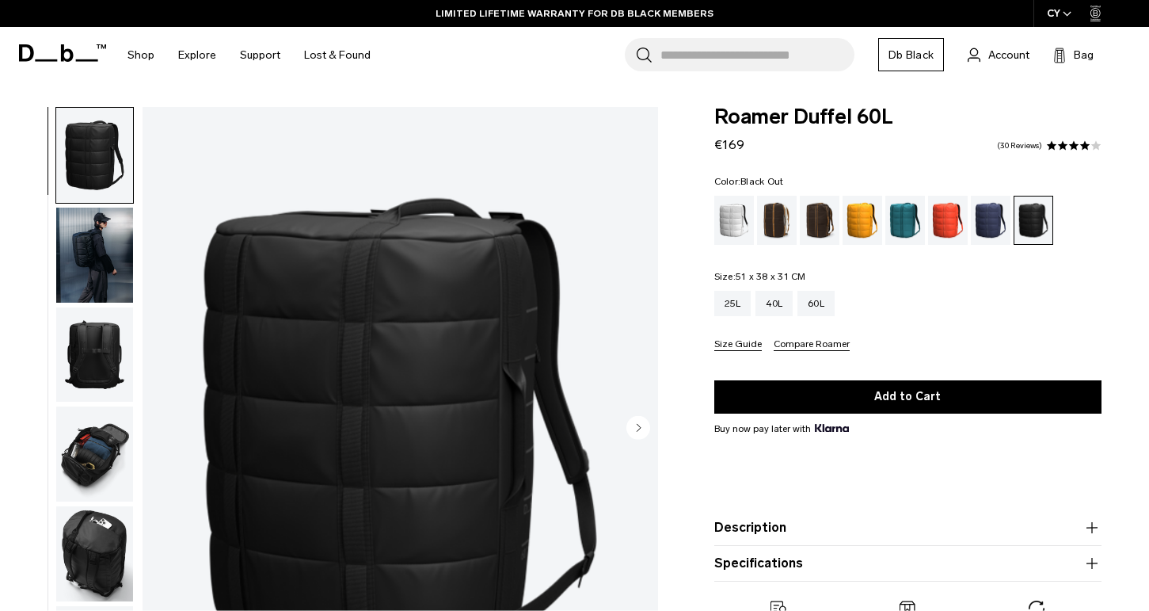
click at [99, 218] on img "button" at bounding box center [94, 254] width 77 height 95
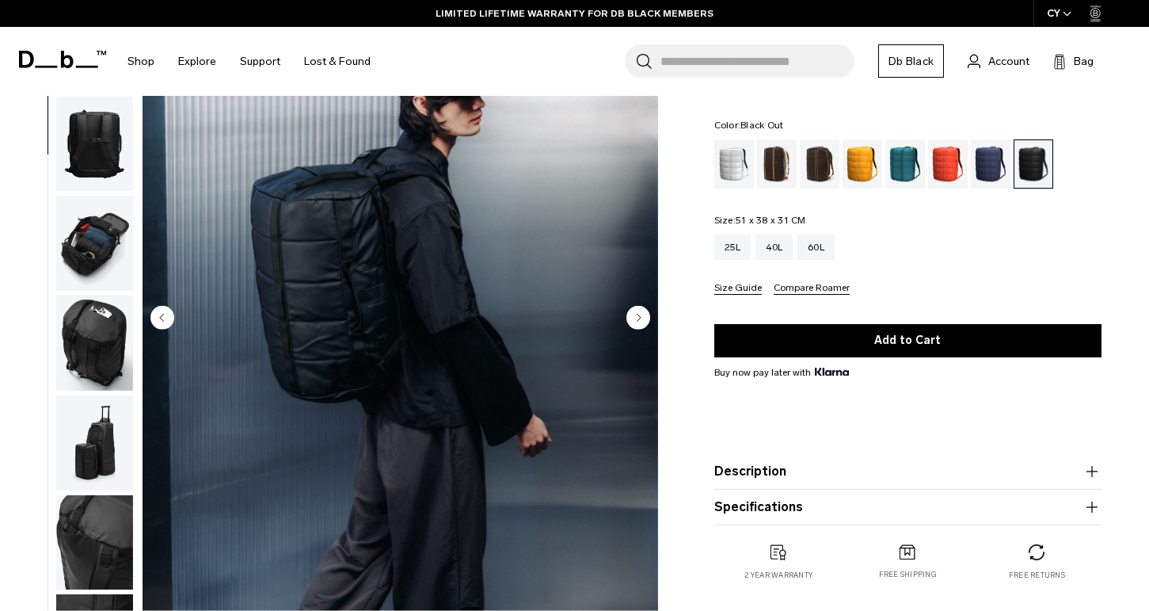
scroll to position [116, 0]
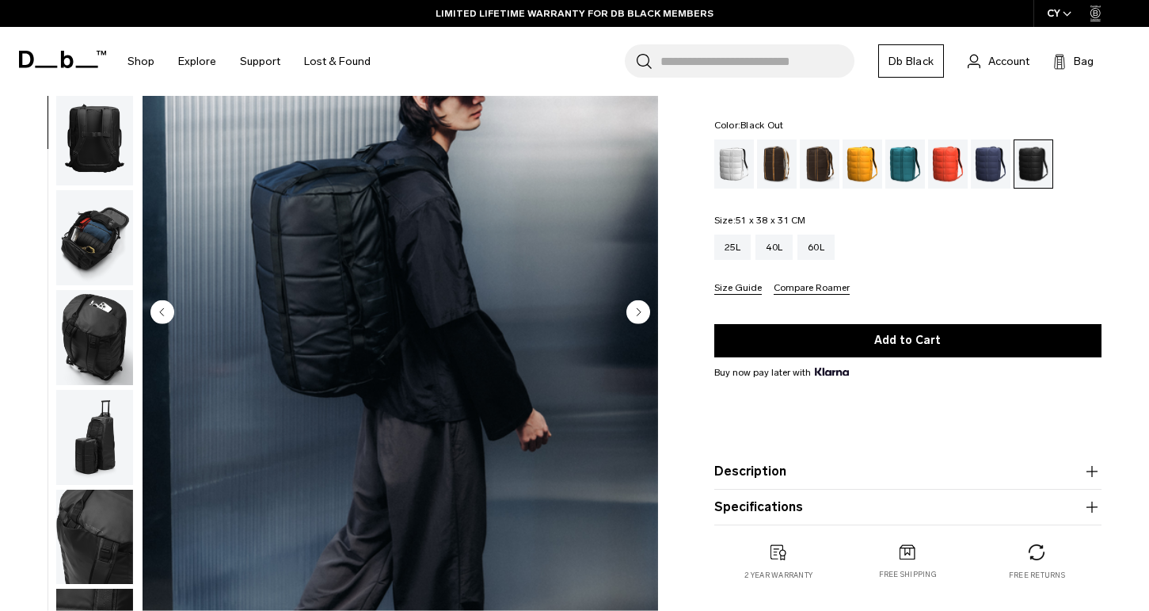
click at [641, 308] on circle "Next slide" at bounding box center [638, 311] width 24 height 24
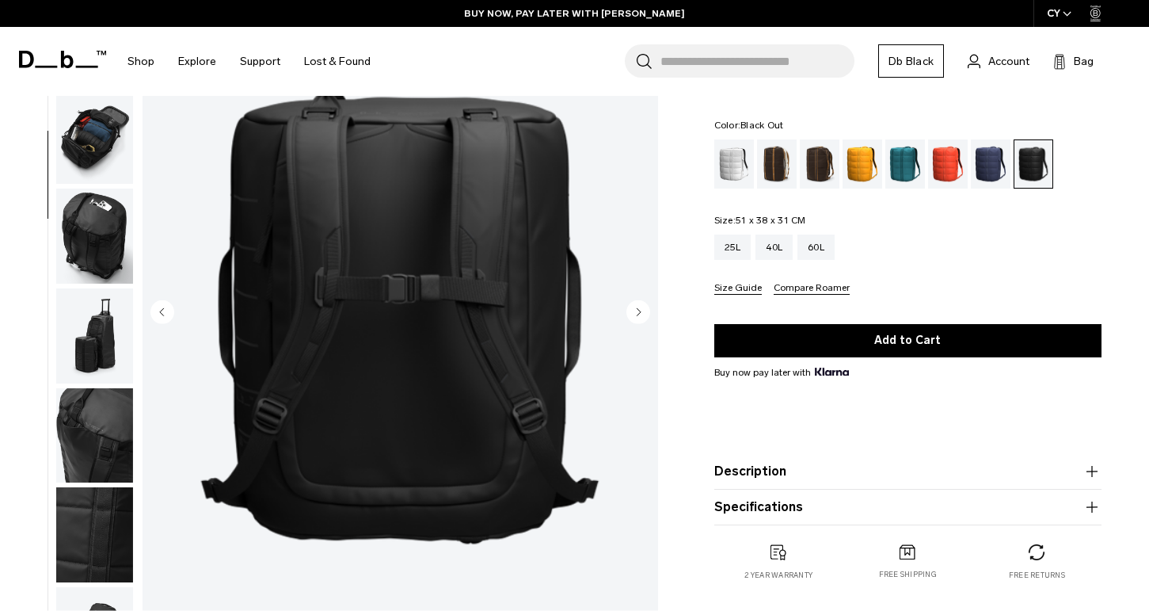
click at [641, 308] on circle "Next slide" at bounding box center [638, 311] width 24 height 24
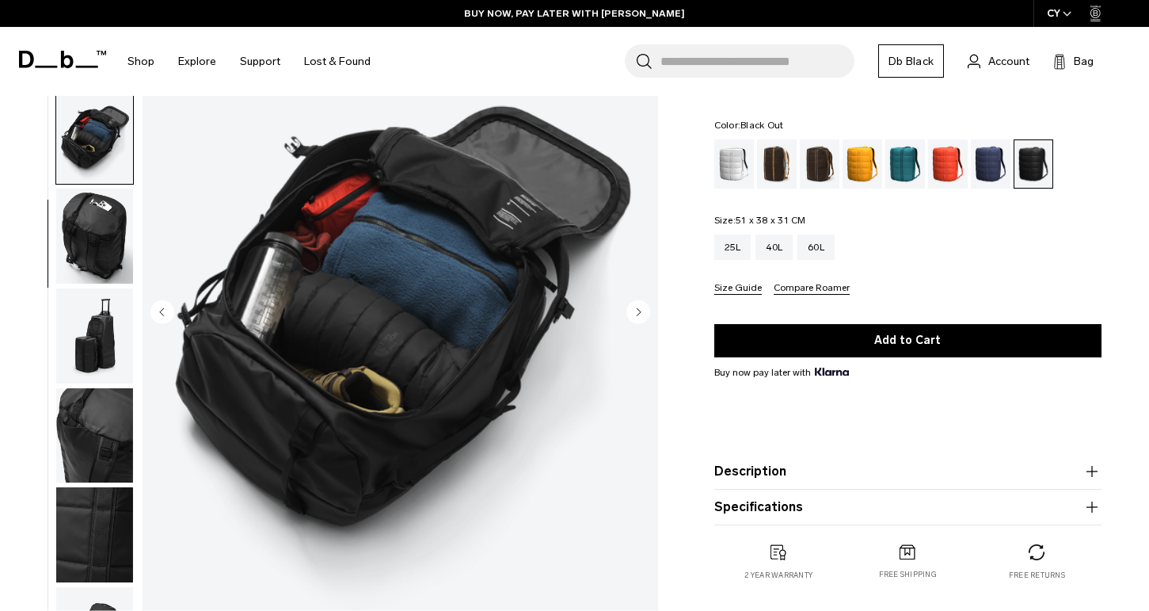
scroll to position [260, 0]
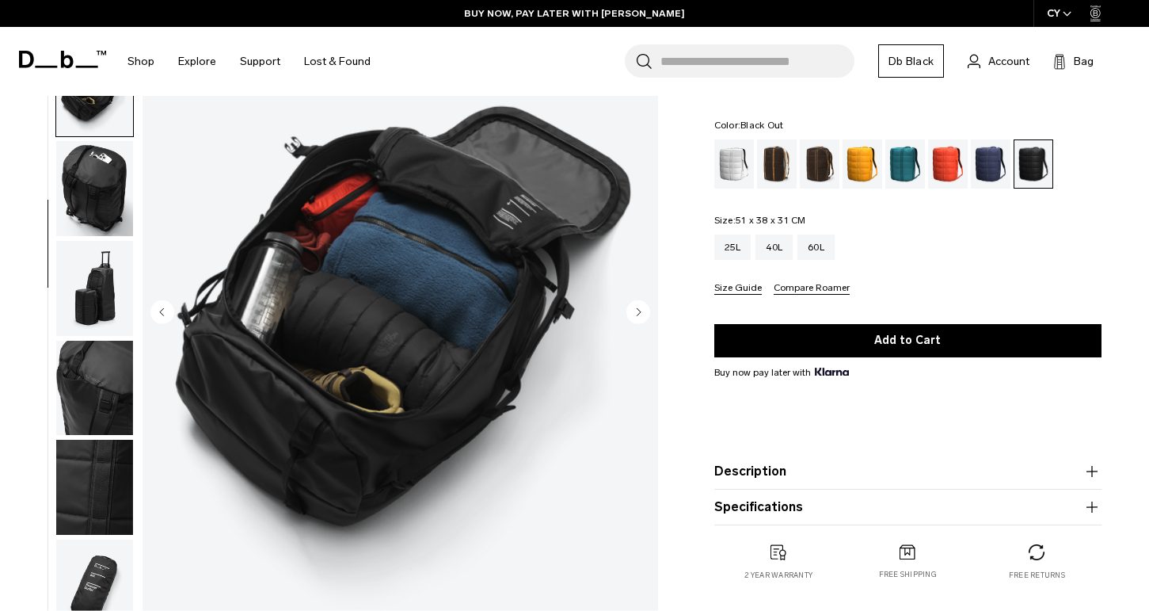
click at [641, 308] on circle "Next slide" at bounding box center [638, 311] width 24 height 24
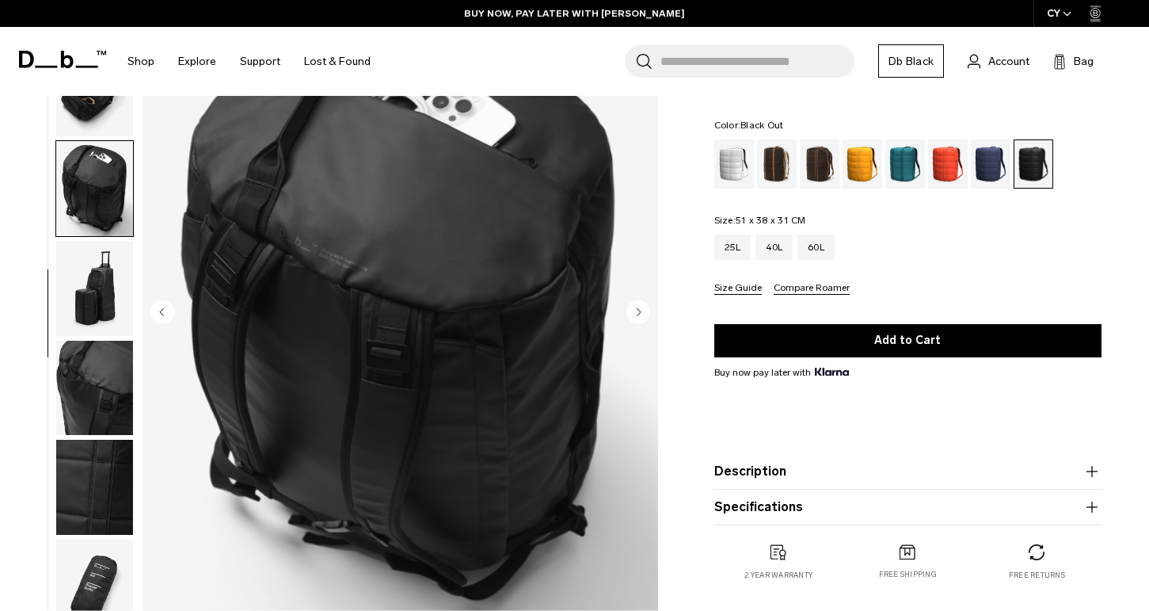
click at [641, 308] on circle "Next slide" at bounding box center [638, 311] width 24 height 24
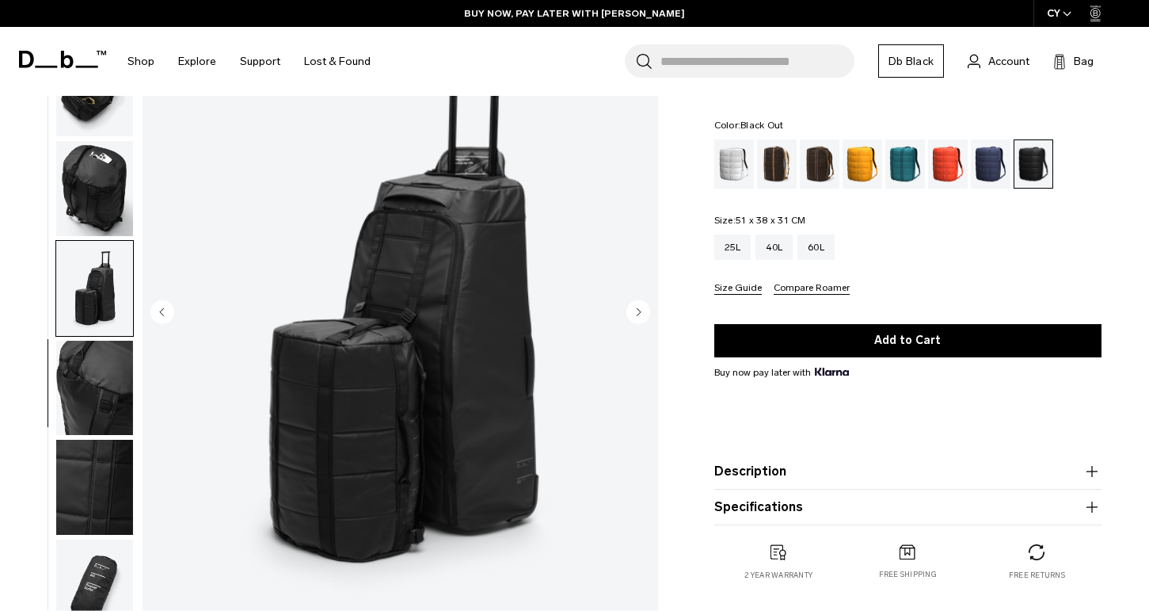
click at [641, 308] on circle "Next slide" at bounding box center [638, 311] width 24 height 24
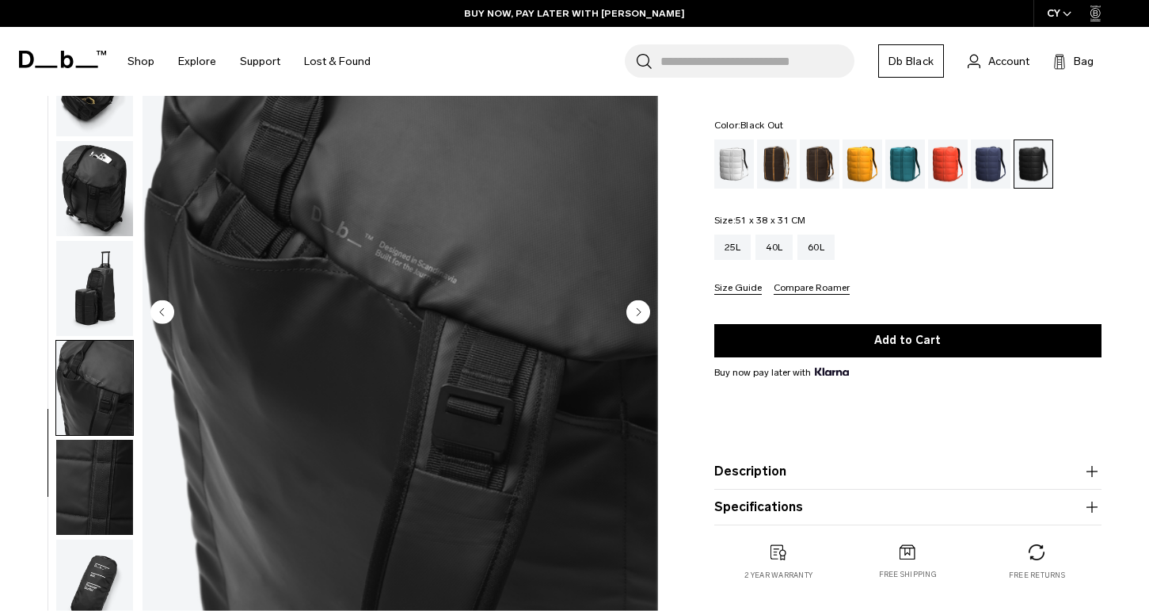
click at [641, 308] on circle "Next slide" at bounding box center [638, 311] width 24 height 24
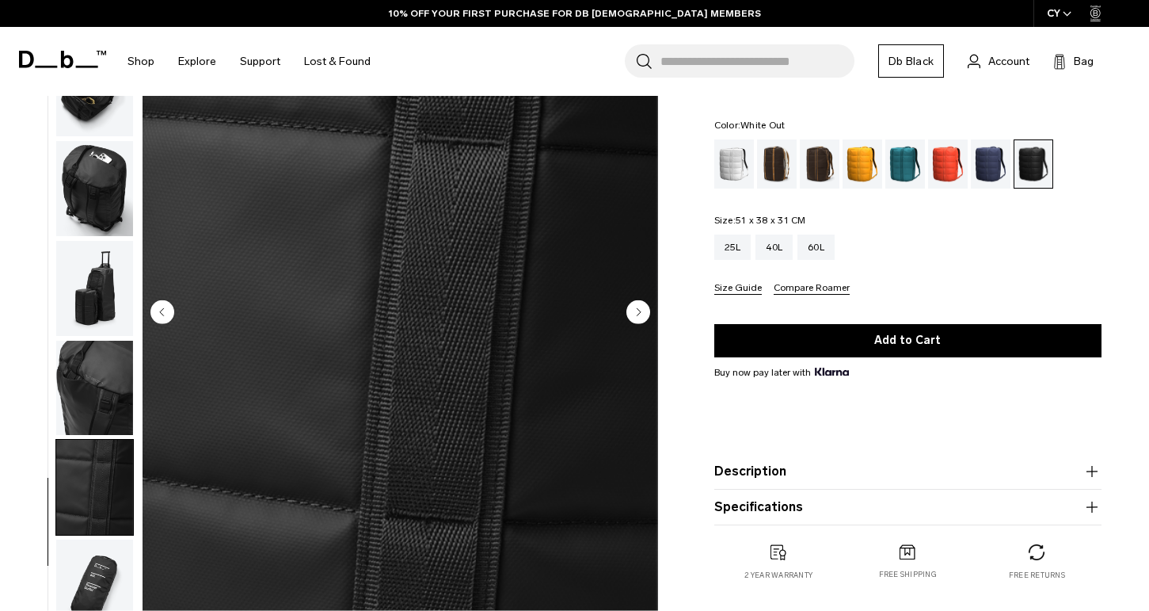
click at [721, 173] on div "White Out" at bounding box center [734, 163] width 40 height 49
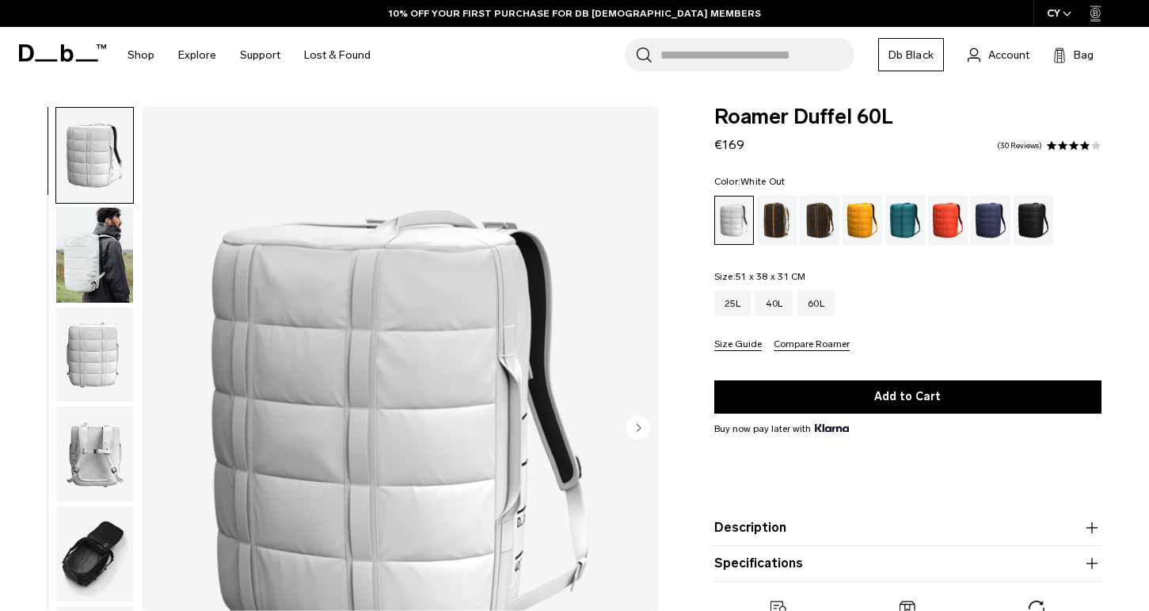
click at [93, 257] on img "button" at bounding box center [94, 254] width 77 height 95
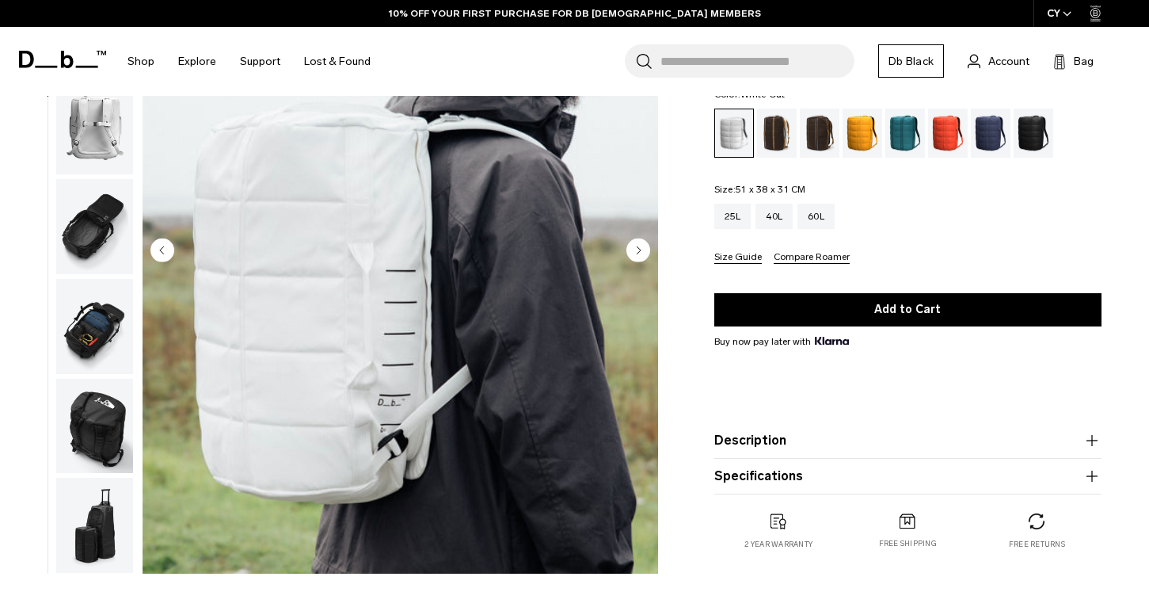
scroll to position [179, 0]
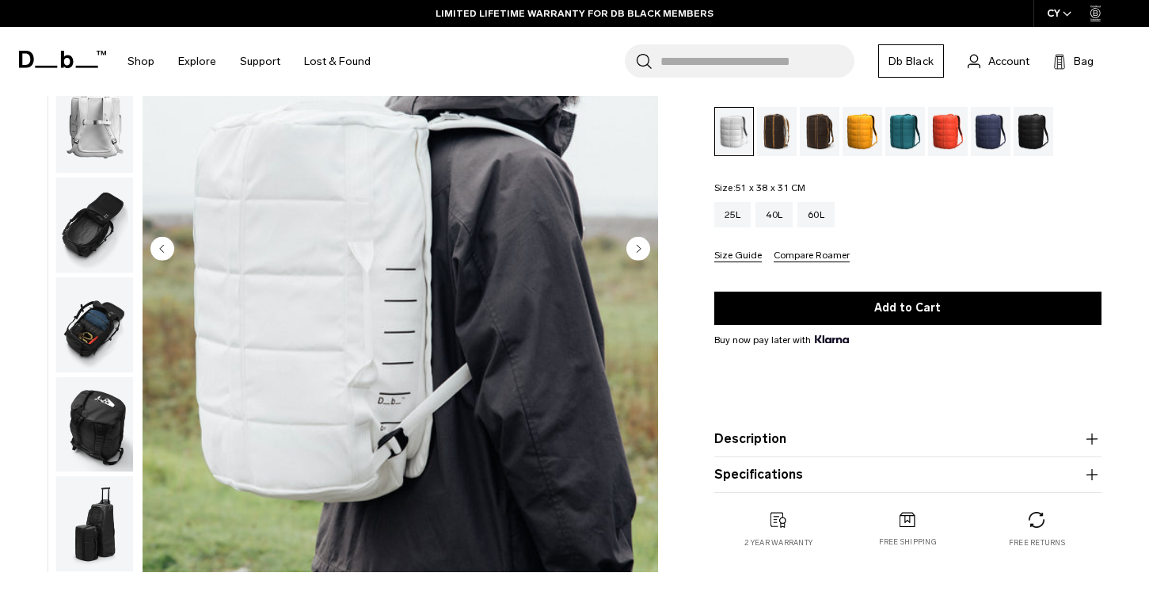
click at [93, 242] on img "button" at bounding box center [94, 224] width 77 height 95
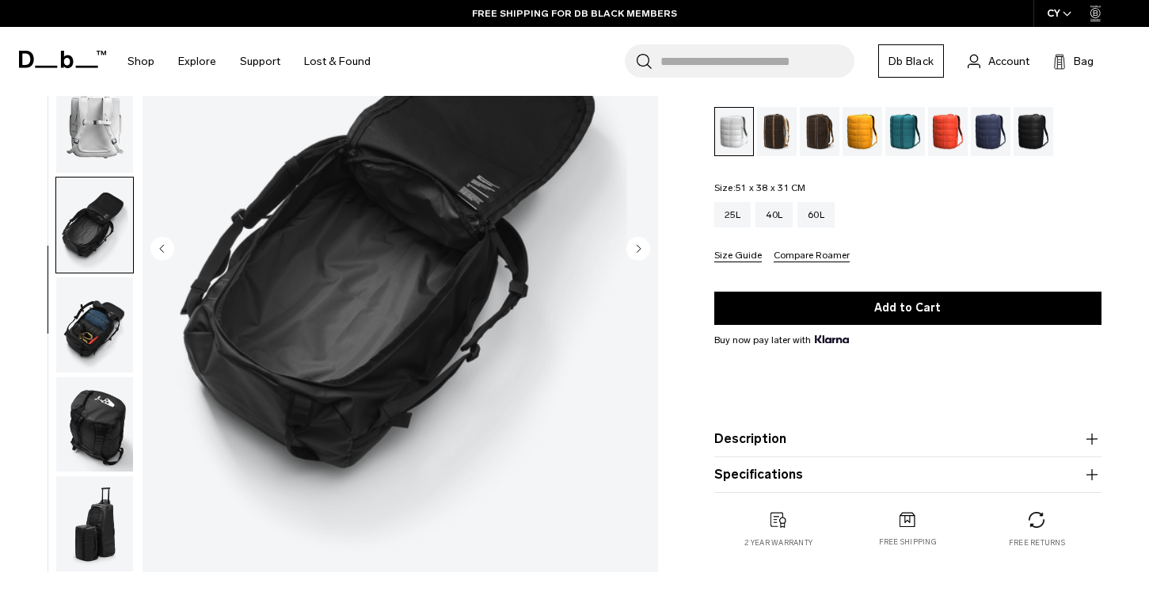
click at [940, 139] on div "Falu Red" at bounding box center [948, 131] width 40 height 49
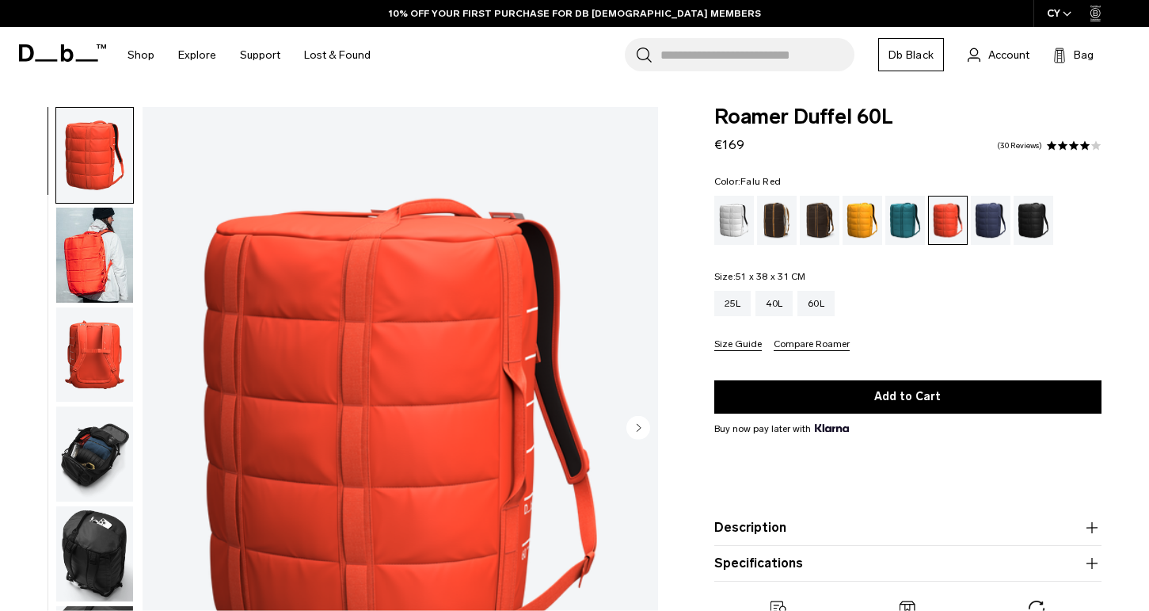
click at [108, 270] on img "button" at bounding box center [94, 254] width 77 height 95
